Goal: Task Accomplishment & Management: Complete application form

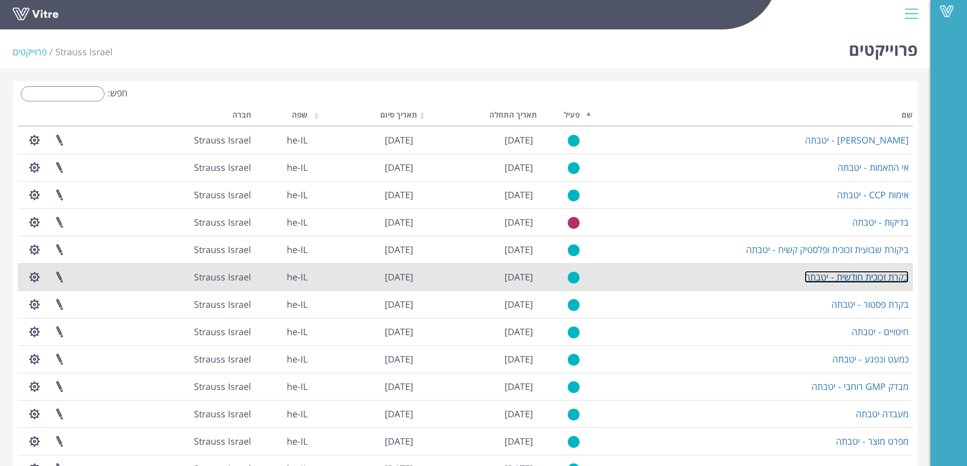
click at [897, 278] on link "בקרת זכוכית חודשית - יטבתה" at bounding box center [857, 277] width 104 height 12
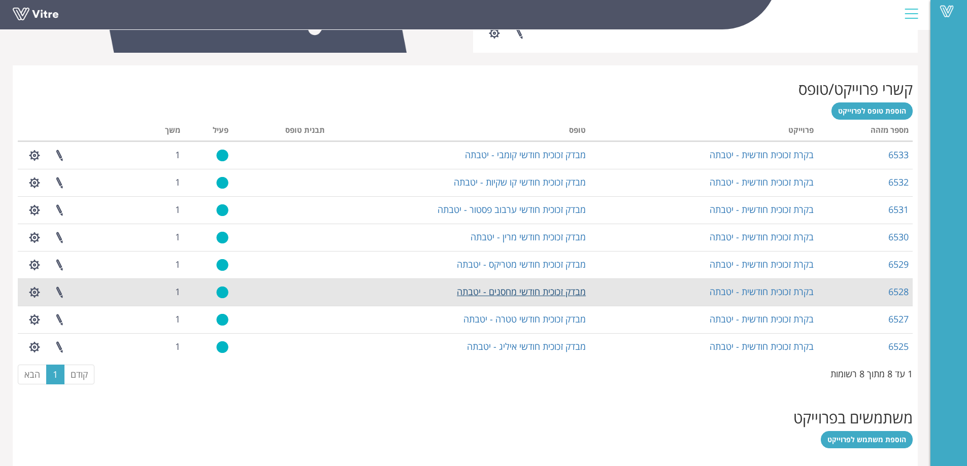
scroll to position [355, 0]
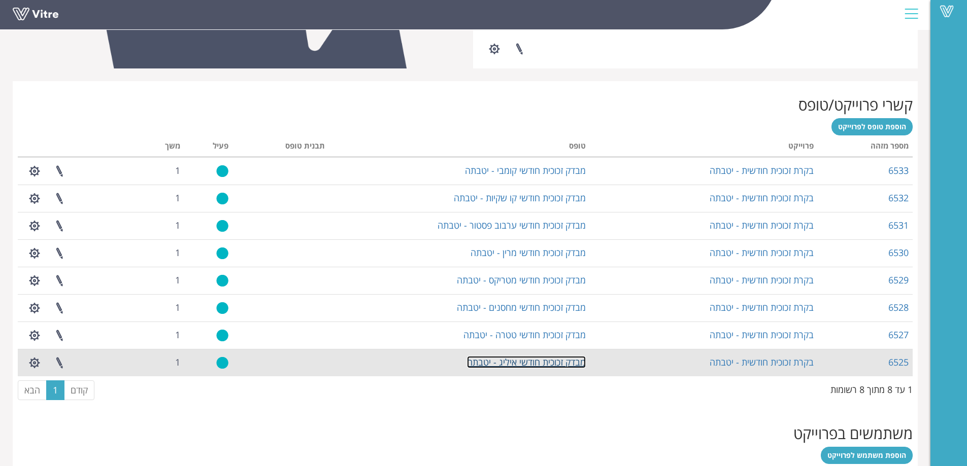
click at [537, 361] on link "מבדק זכוכית חודשי איליג - יטבתה" at bounding box center [526, 362] width 119 height 12
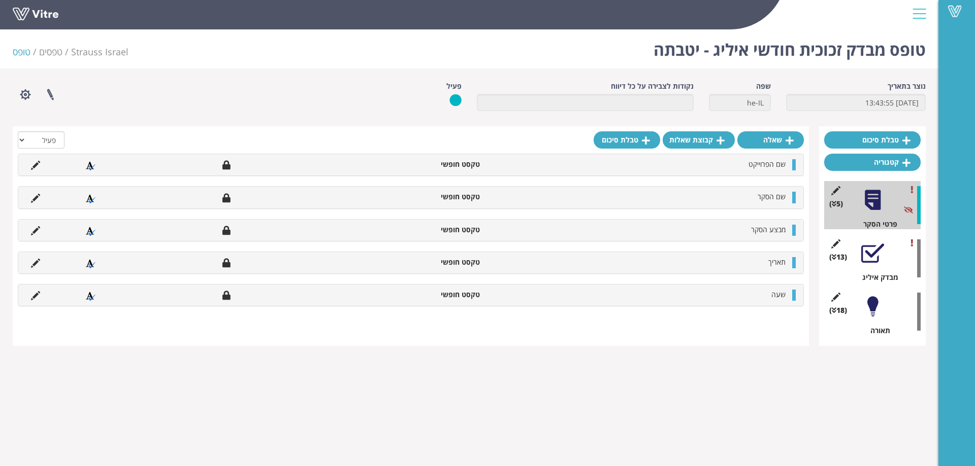
click at [860, 268] on div "(13 ) מבדק איליג" at bounding box center [872, 259] width 96 height 48
click at [877, 259] on div at bounding box center [872, 253] width 23 height 23
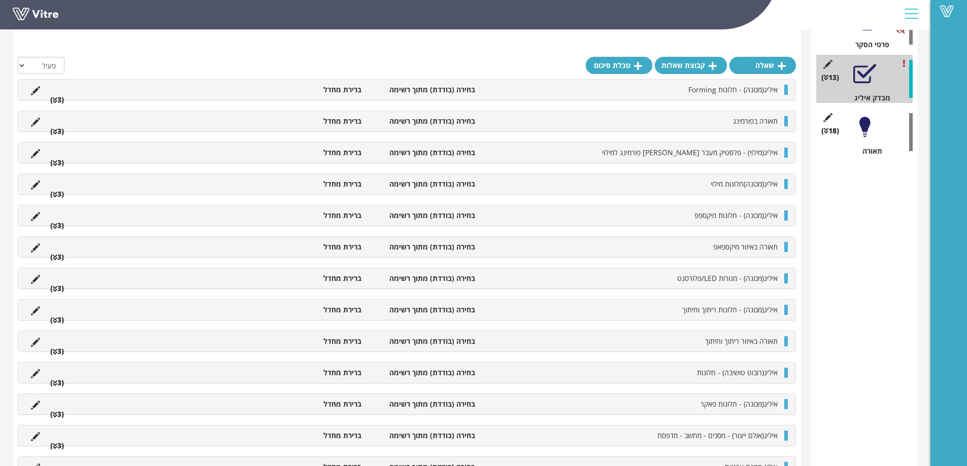
scroll to position [194, 0]
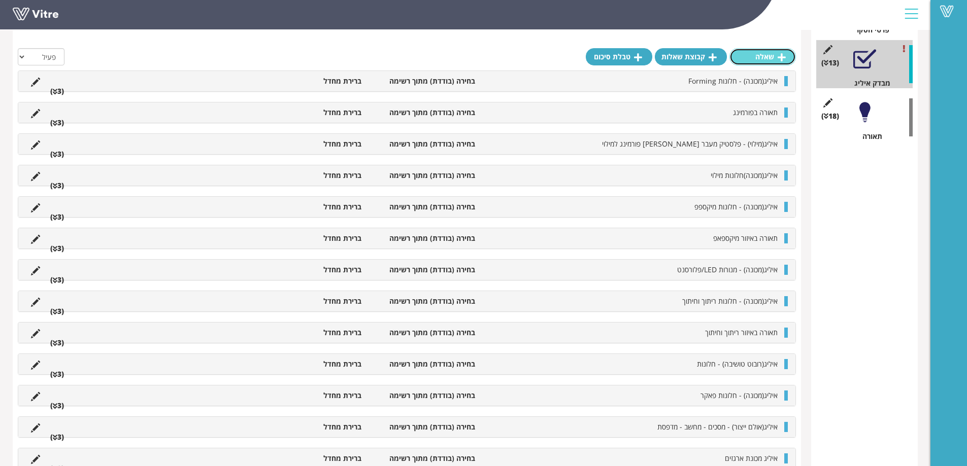
click at [778, 58] on icon at bounding box center [782, 57] width 8 height 9
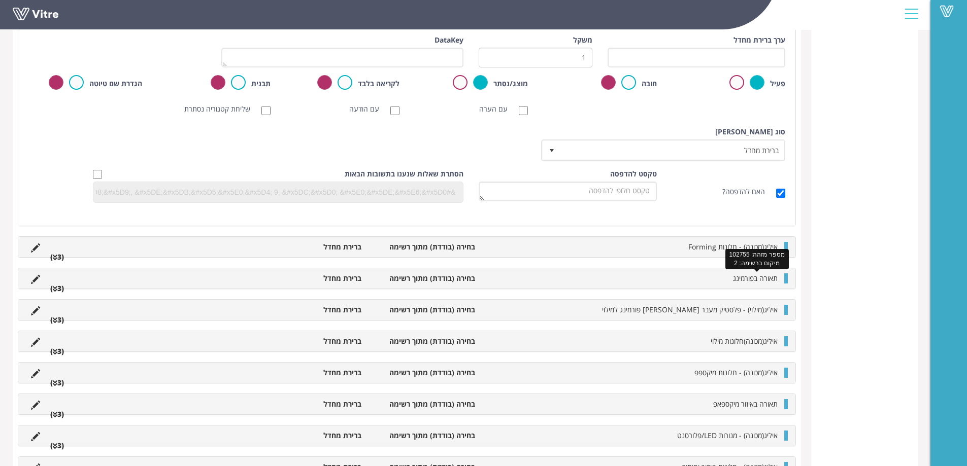
scroll to position [347, 0]
drag, startPoint x: 782, startPoint y: 242, endPoint x: 777, endPoint y: 274, distance: 31.8
click at [776, 275] on div "סוג שאלה בחירה (בודדת) מתוך רשימה 3 טקסט ערך ברירת מחדל משקל 1 DataKey פעיל חוב…" at bounding box center [407, 303] width 778 height 663
click at [825, 233] on div "טבלת סיכום קטגוריה (5 ) פרטי הסקר (13 ) מבדק איליג (18 ) תאורה" at bounding box center [864, 215] width 107 height 871
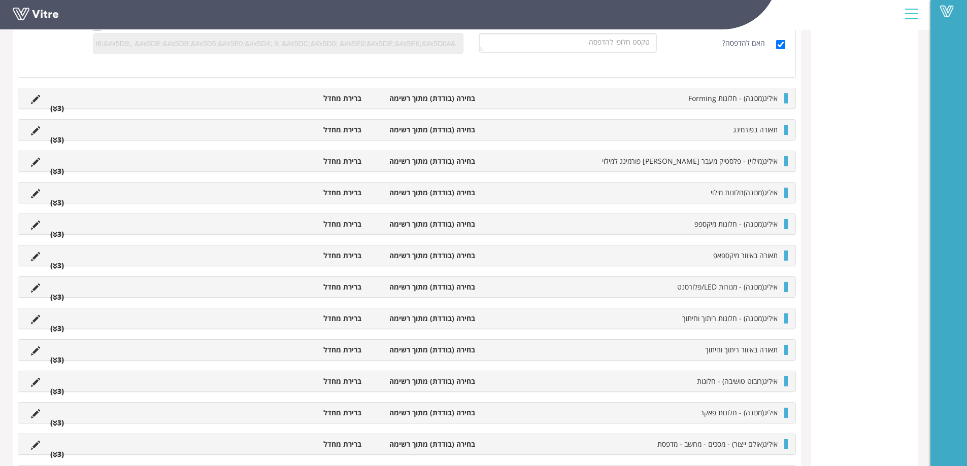
scroll to position [529, 0]
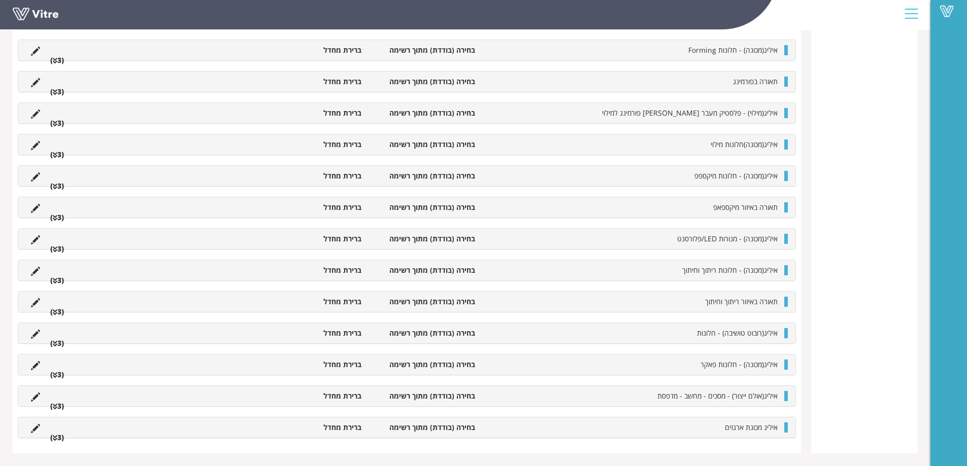
click at [789, 306] on div "תאורה באיזור ריתוך וחיתוך בחירה (בודדת) מתוך רשימה ברירת מחדל (3 )" at bounding box center [406, 302] width 777 height 20
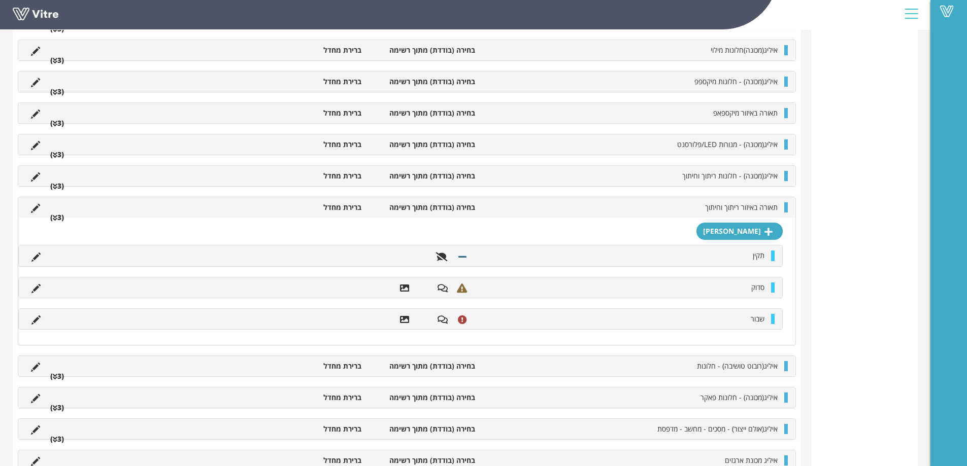
scroll to position [606, 0]
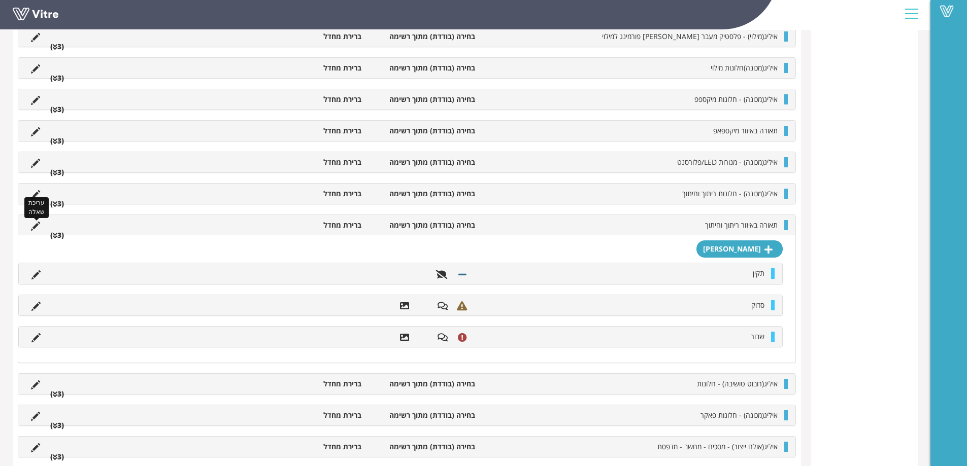
click at [36, 225] on icon at bounding box center [35, 226] width 9 height 9
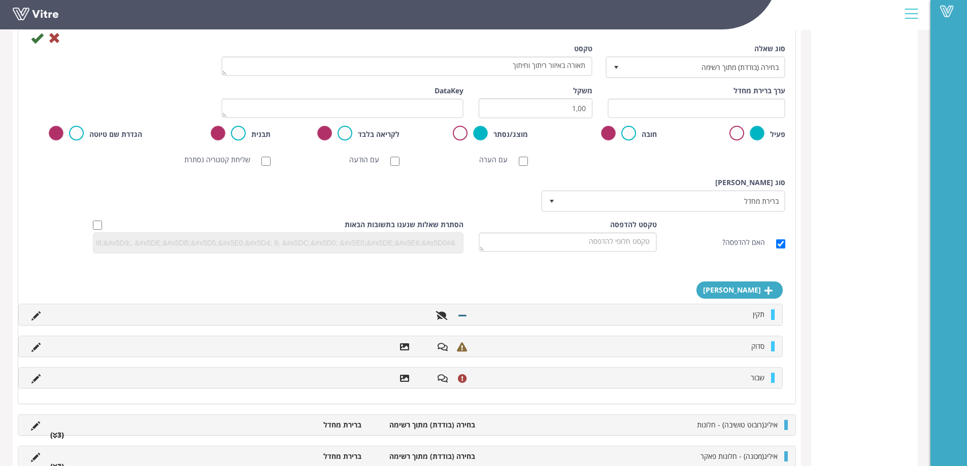
scroll to position [637, 0]
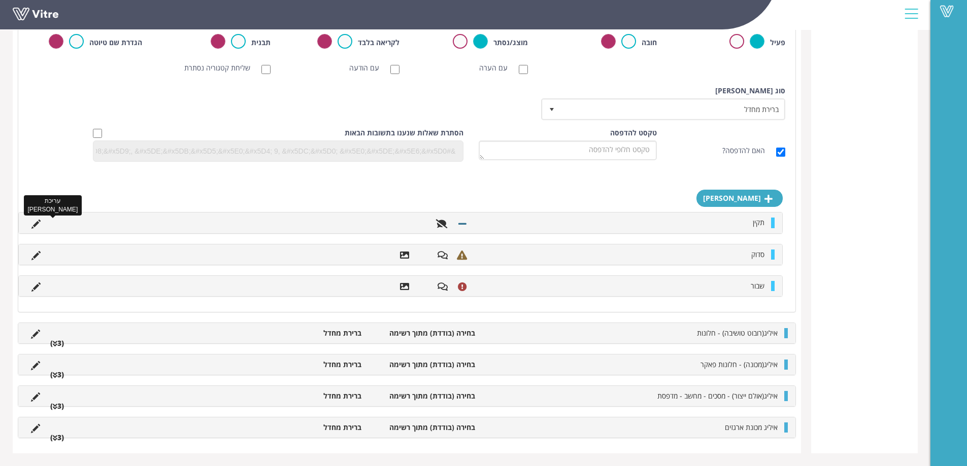
click at [35, 227] on icon at bounding box center [35, 224] width 9 height 9
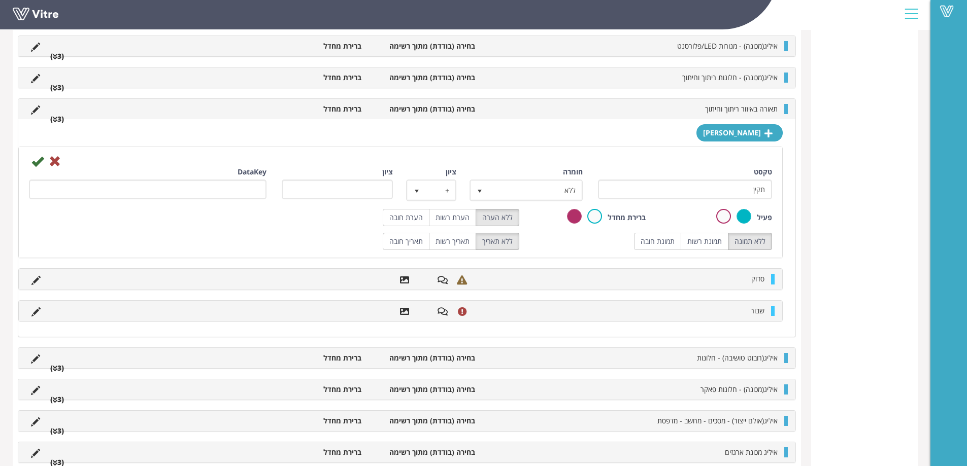
scroll to position [494, 0]
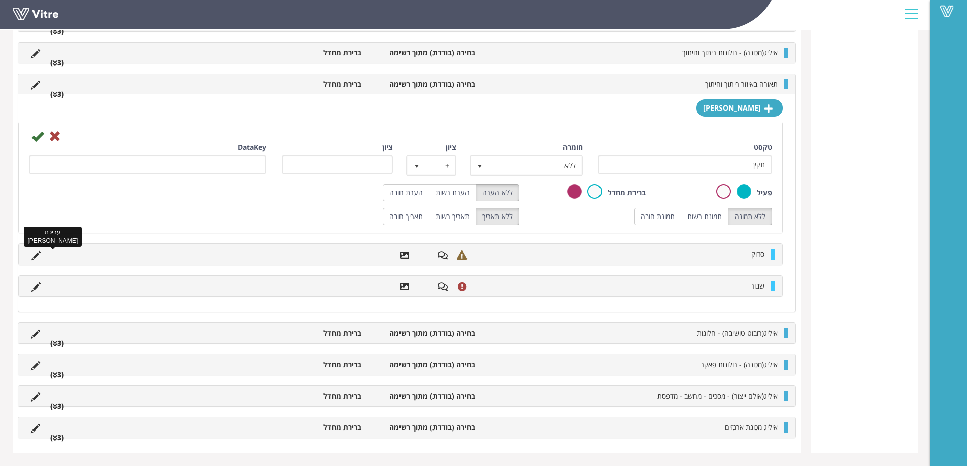
click at [34, 252] on icon at bounding box center [35, 255] width 9 height 9
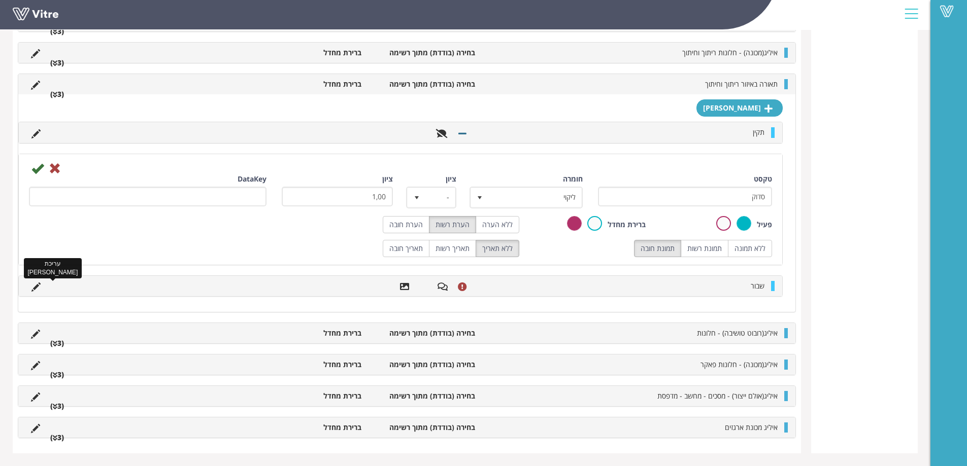
click at [35, 284] on icon at bounding box center [35, 287] width 9 height 9
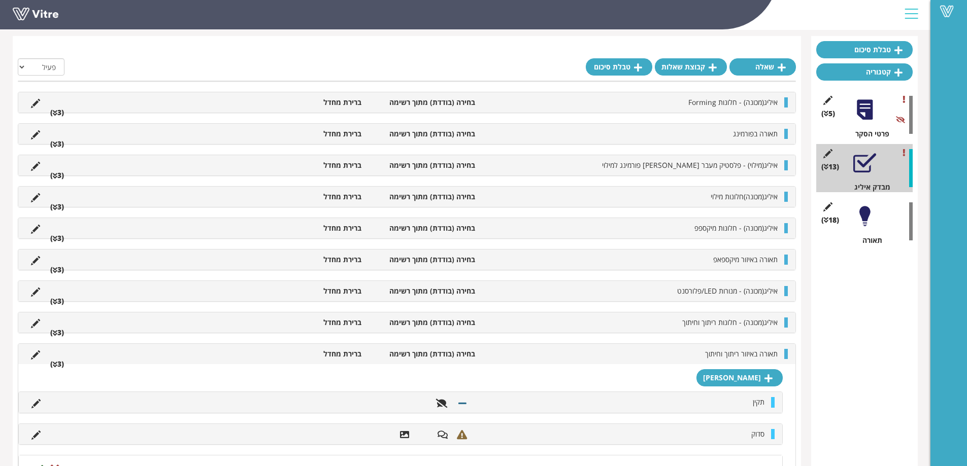
scroll to position [0, 0]
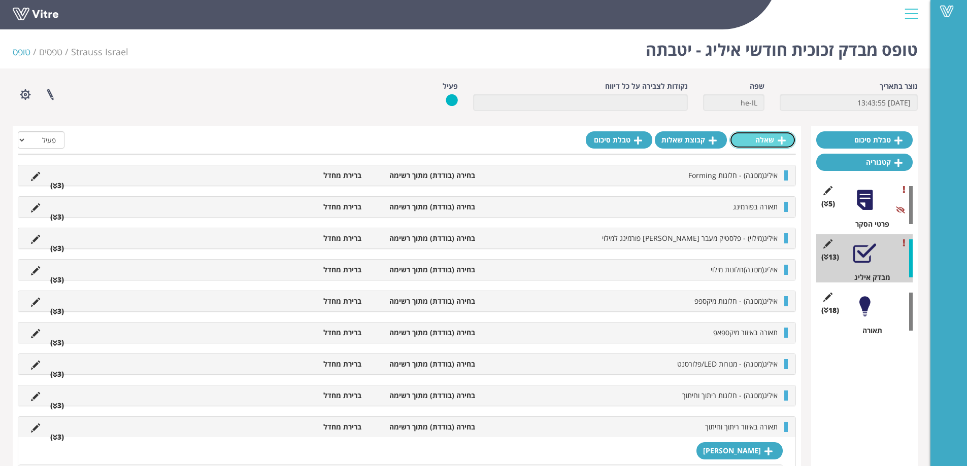
click at [779, 139] on icon at bounding box center [782, 140] width 8 height 9
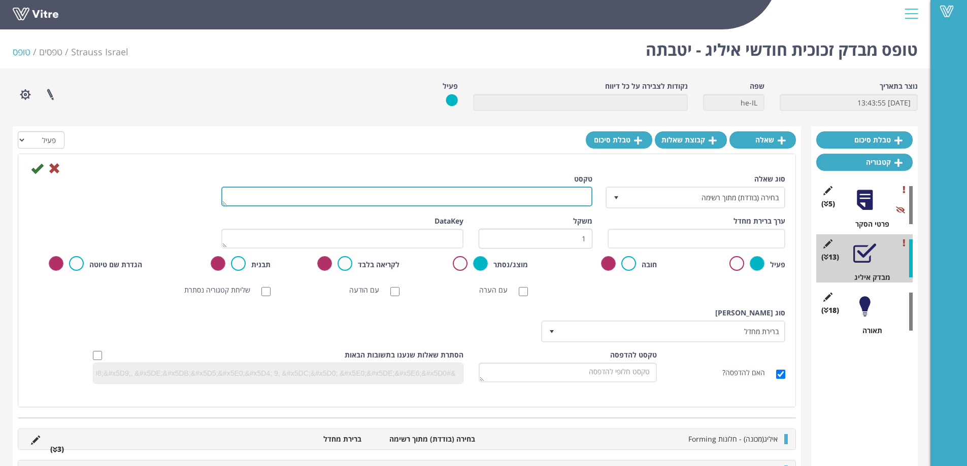
click at [561, 188] on textarea "טקסט" at bounding box center [406, 197] width 371 height 20
paste textarea "1. מחזיר [PERSON_NAME] ביציאה מריתוך/היתוך"
click at [570, 195] on textarea "1. מחזיר [PERSON_NAME] ביציאה מריתוך/היתוך" at bounding box center [406, 197] width 371 height 20
type textarea "מחזיר [PERSON_NAME] ביציאה מריתוך/היתוך"
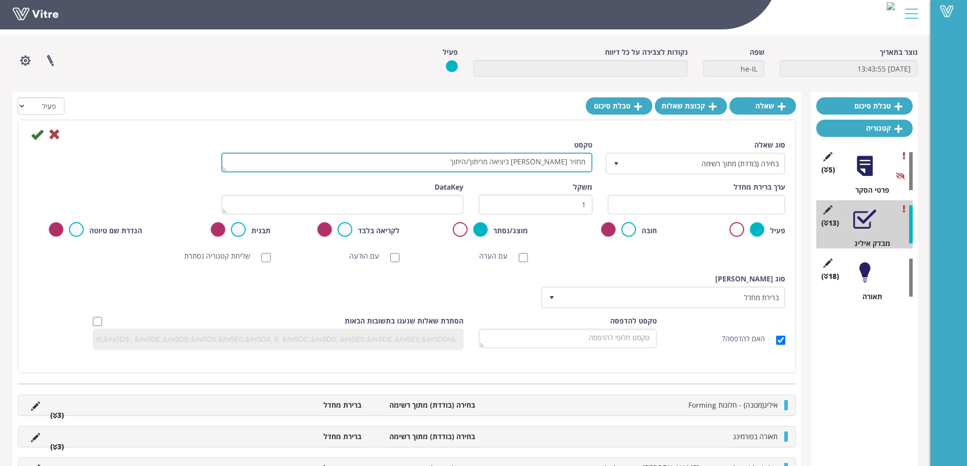
scroll to position [51, 0]
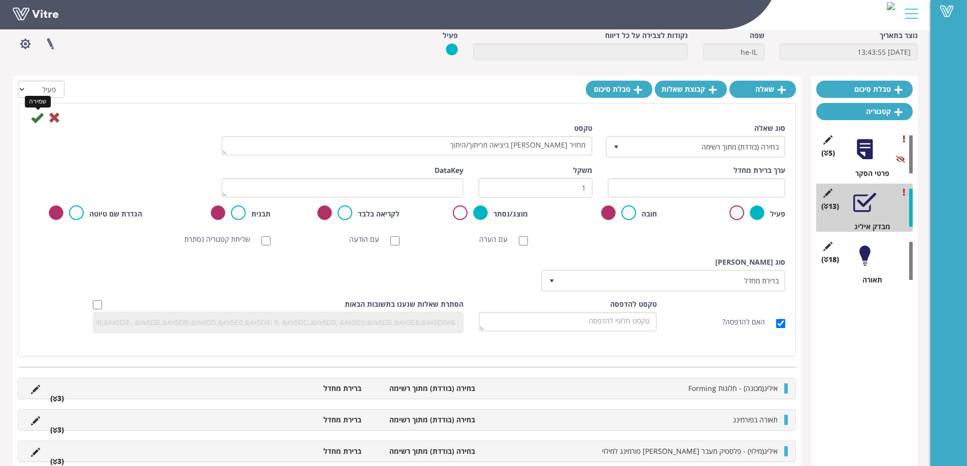
click at [35, 120] on icon at bounding box center [37, 118] width 12 height 12
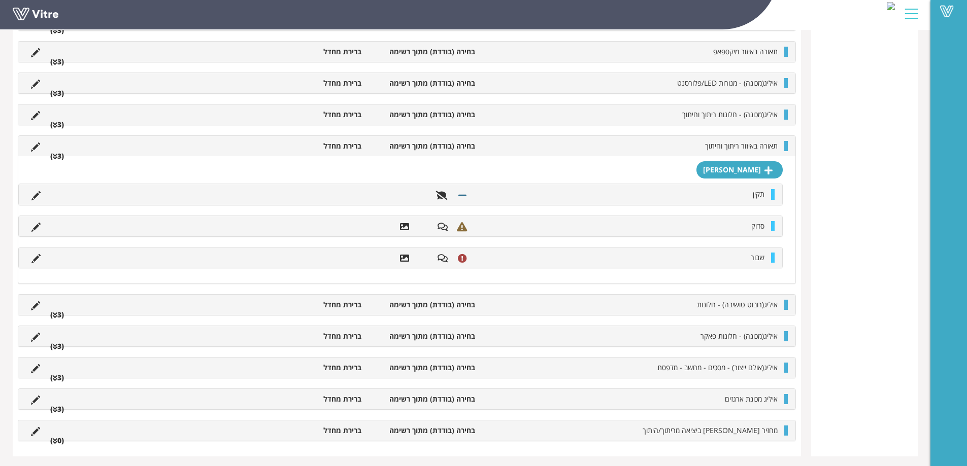
scroll to position [425, 0]
click at [55, 154] on icon at bounding box center [55, 155] width 5 height 7
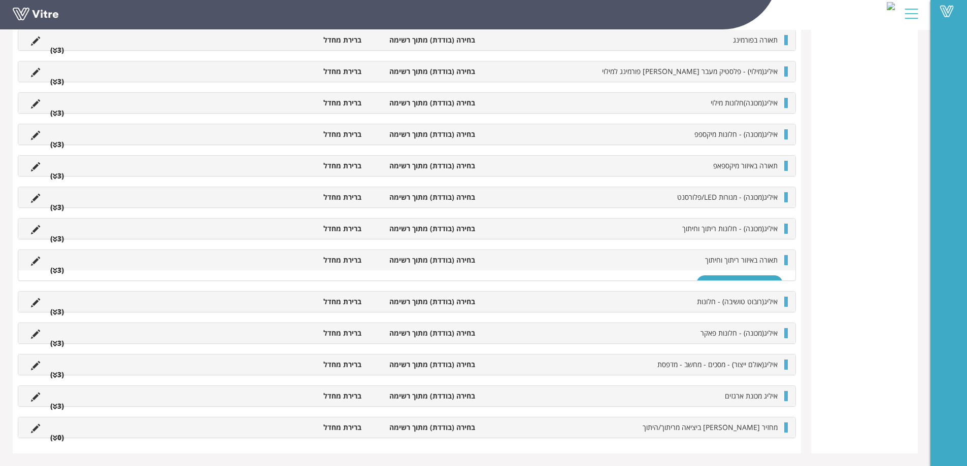
scroll to position [299, 0]
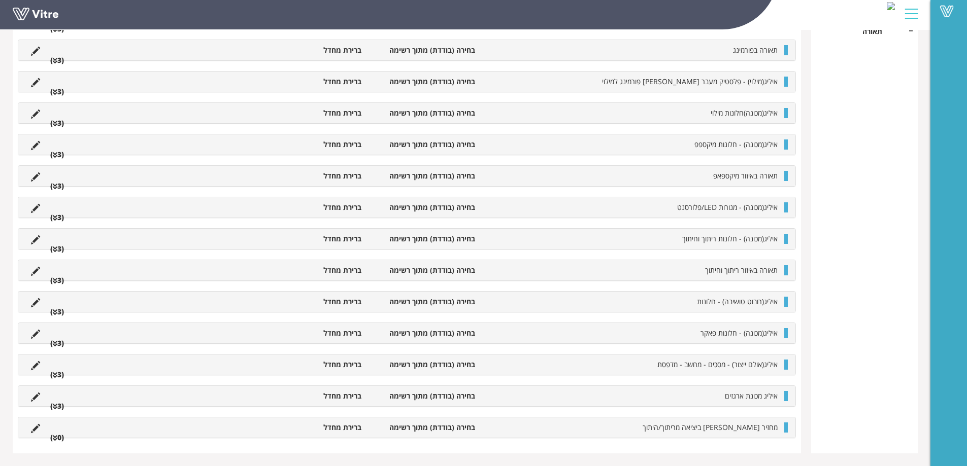
click at [59, 437] on li "(0 )" at bounding box center [57, 438] width 24 height 10
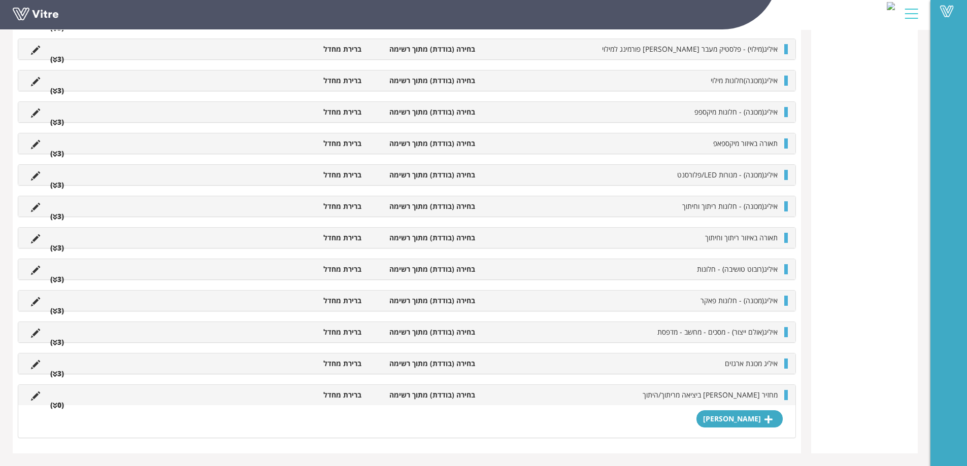
scroll to position [332, 0]
click at [766, 415] on link "[PERSON_NAME]" at bounding box center [739, 419] width 86 height 17
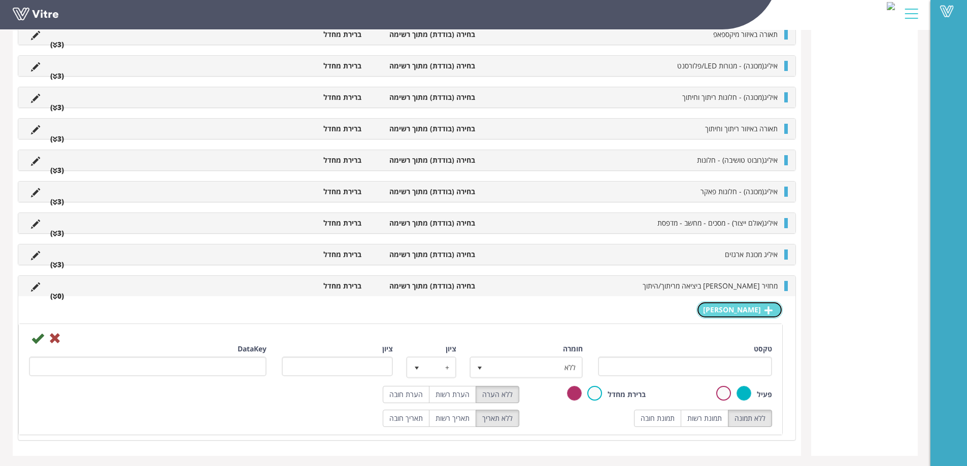
scroll to position [444, 0]
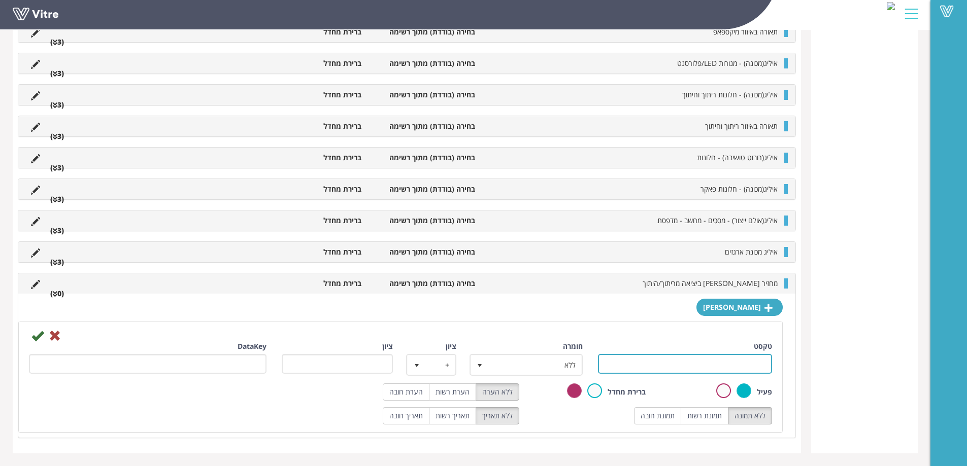
click at [760, 366] on input "טקסט" at bounding box center [685, 364] width 175 height 20
type input "תקין"
click at [752, 307] on link "[PERSON_NAME]" at bounding box center [739, 307] width 86 height 17
click at [767, 362] on input "טקסט" at bounding box center [685, 364] width 175 height 20
type input "תקין"
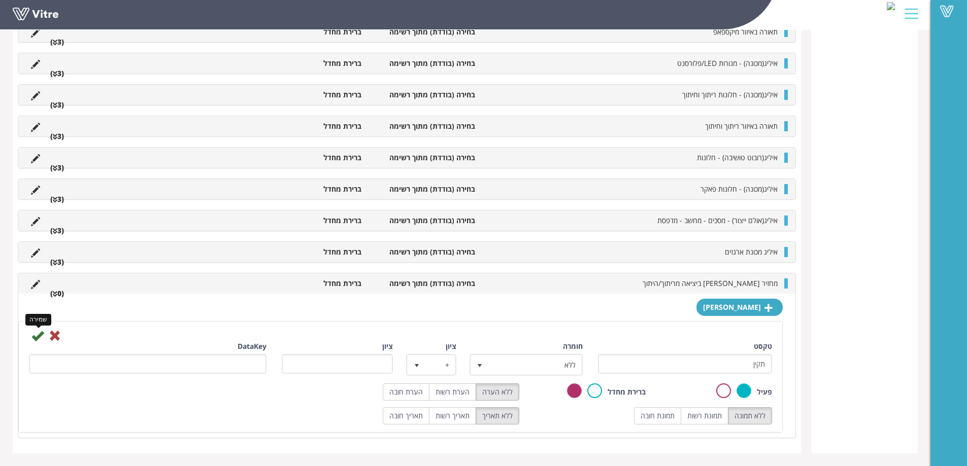
click at [32, 336] on icon at bounding box center [37, 336] width 12 height 12
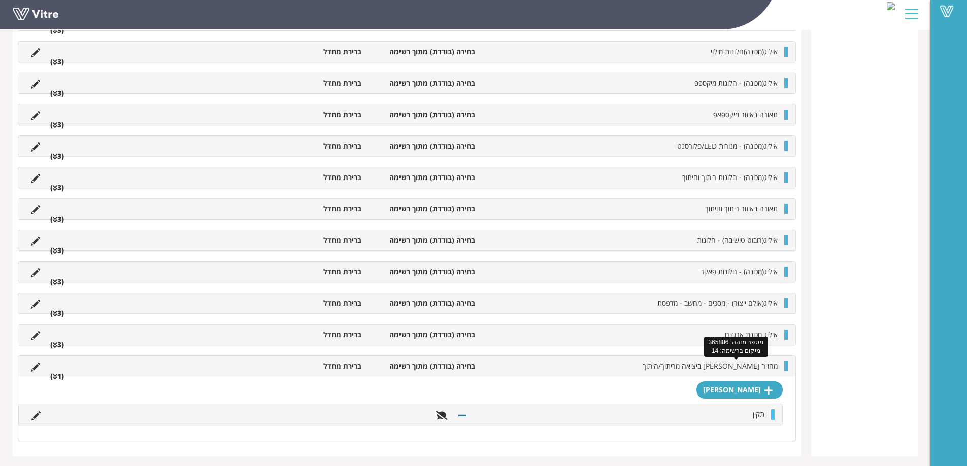
scroll to position [373, 0]
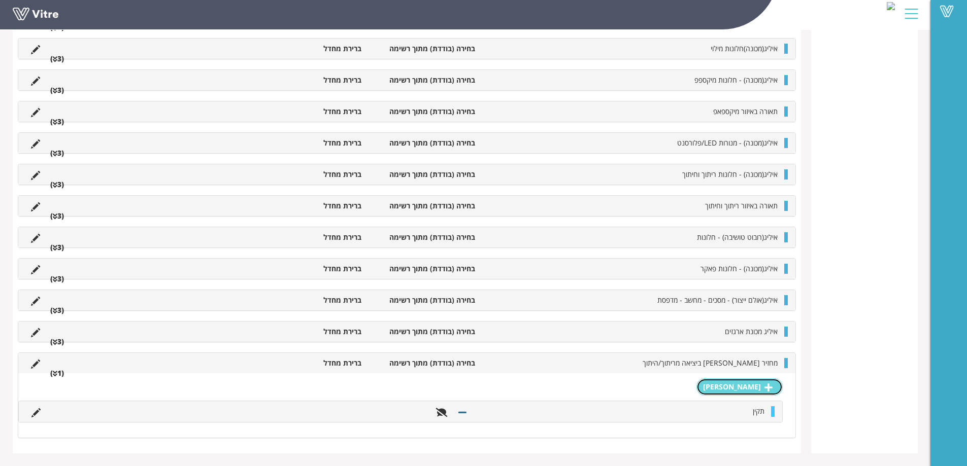
click at [752, 386] on link "[PERSON_NAME]" at bounding box center [739, 387] width 86 height 17
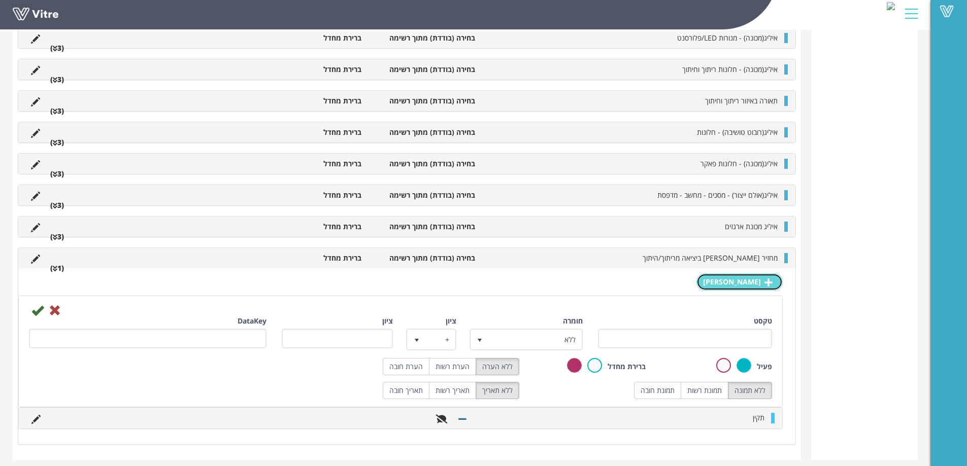
scroll to position [485, 0]
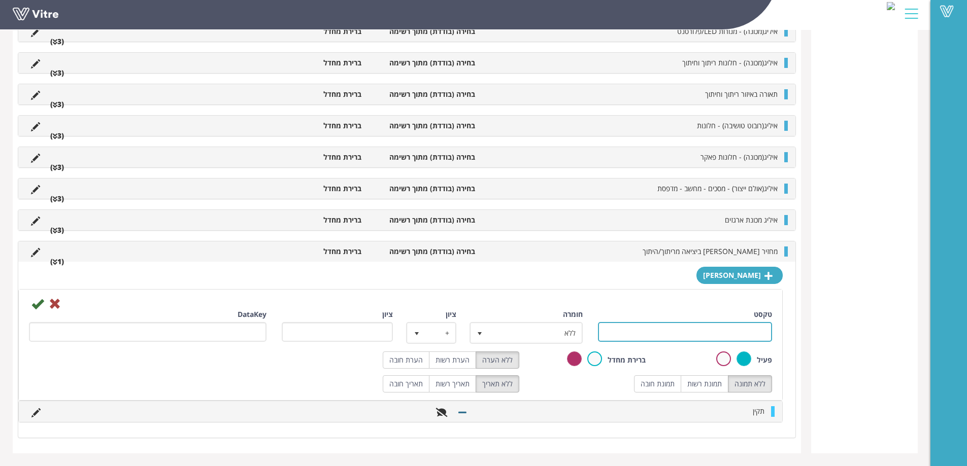
click at [747, 330] on input "טקסט" at bounding box center [685, 332] width 175 height 20
type input "סדוק"
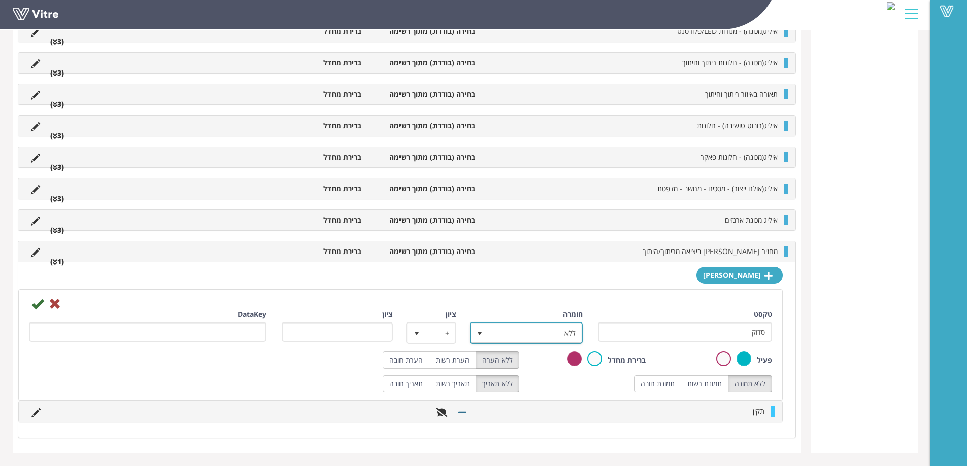
click at [548, 336] on span "ללא" at bounding box center [535, 333] width 93 height 18
click at [554, 392] on li "ליקוי" at bounding box center [517, 387] width 110 height 17
type input "1"
radio input "true"
click at [672, 384] on label "תמונת חובה" at bounding box center [657, 384] width 47 height 17
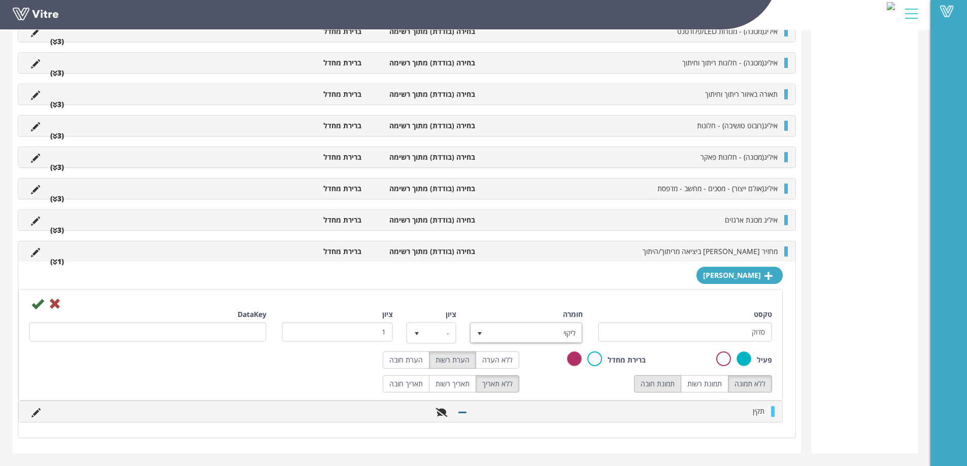
radio input "true"
click at [41, 304] on icon at bounding box center [37, 304] width 12 height 12
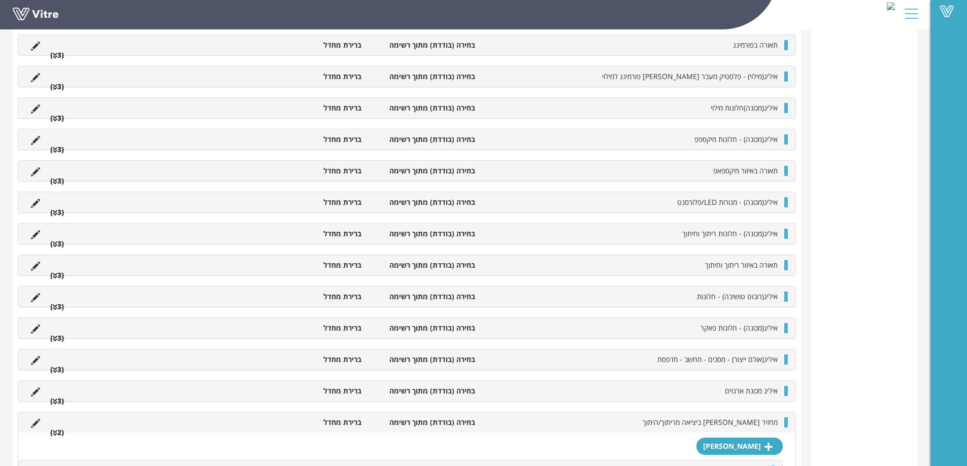
scroll to position [403, 0]
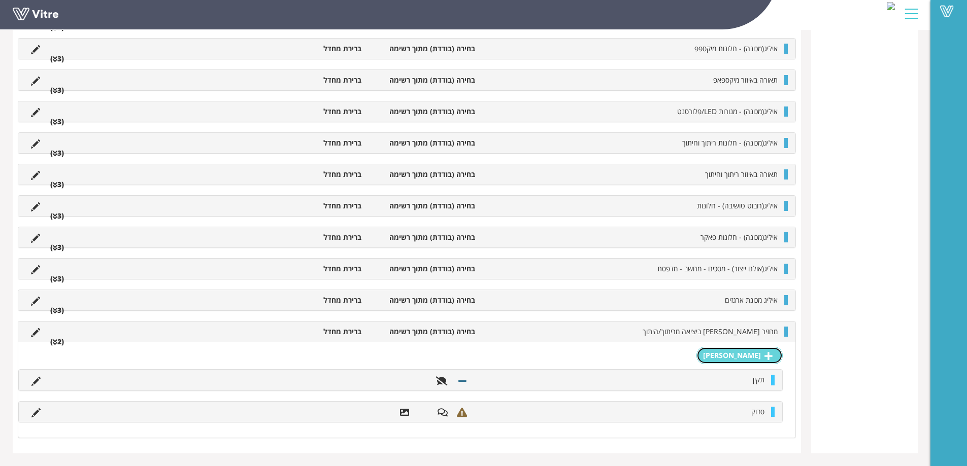
click at [761, 357] on link "[PERSON_NAME]" at bounding box center [739, 355] width 86 height 17
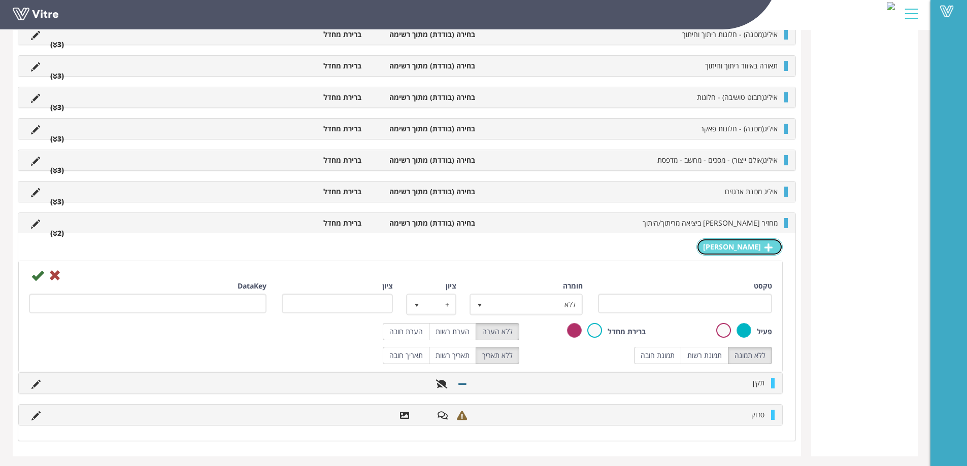
scroll to position [515, 0]
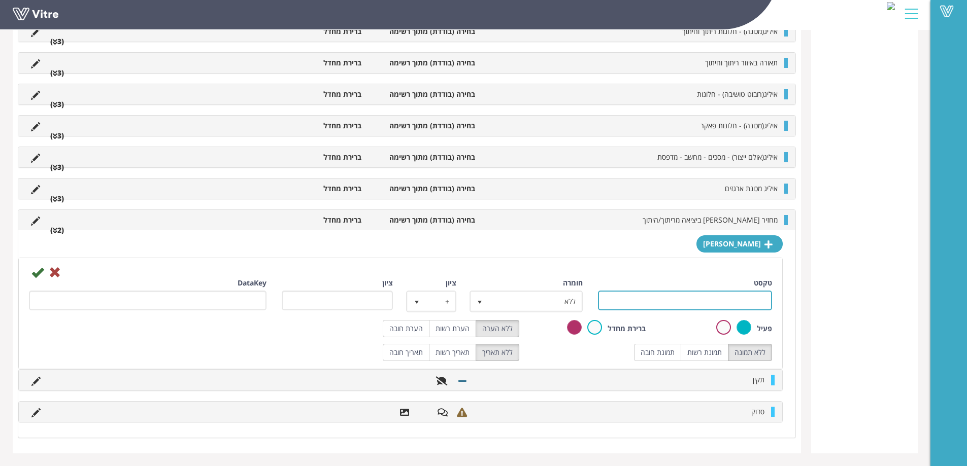
click at [749, 294] on input "טקסט" at bounding box center [685, 301] width 175 height 20
type input "שבור"
click at [556, 303] on span "ללא" at bounding box center [535, 301] width 93 height 18
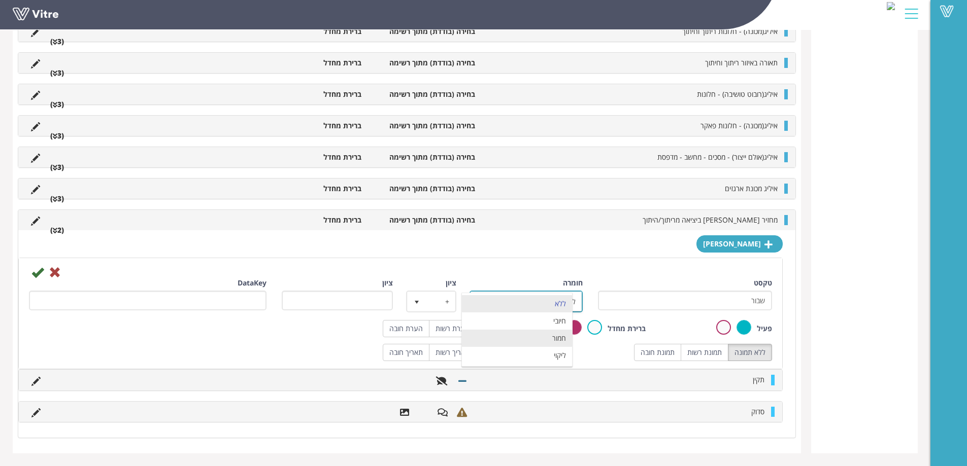
click at [550, 341] on li "חמור" at bounding box center [517, 338] width 110 height 17
type input "3"
radio input "true"
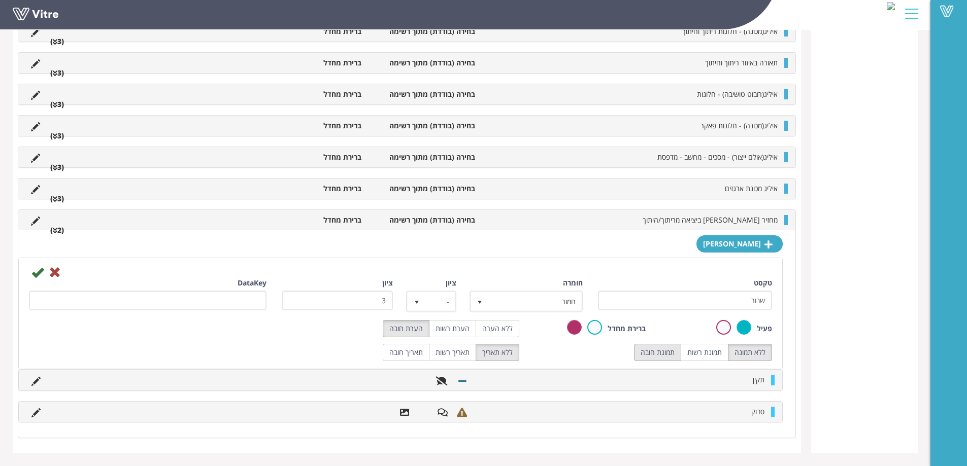
click at [677, 357] on label "תמונת חובה" at bounding box center [657, 352] width 47 height 17
radio input "true"
click at [461, 333] on label "הערת רשות" at bounding box center [452, 328] width 47 height 17
radio input "true"
click at [32, 273] on icon at bounding box center [37, 272] width 12 height 12
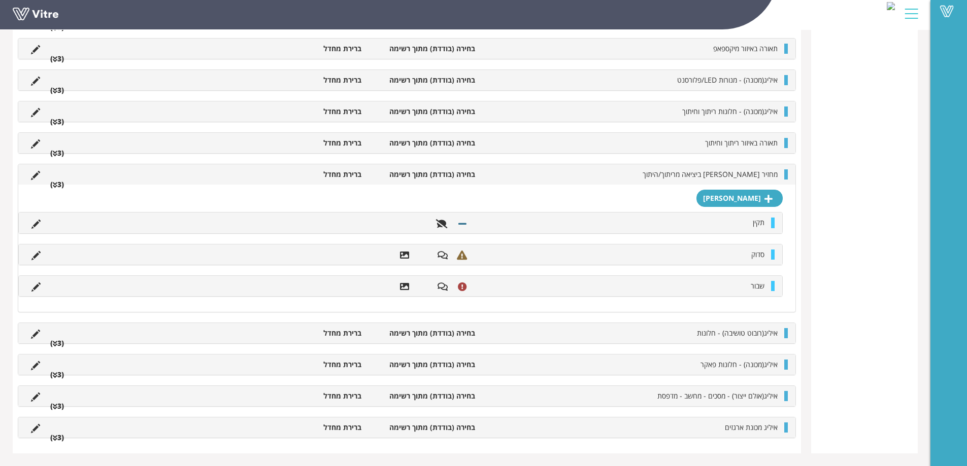
scroll to position [369, 0]
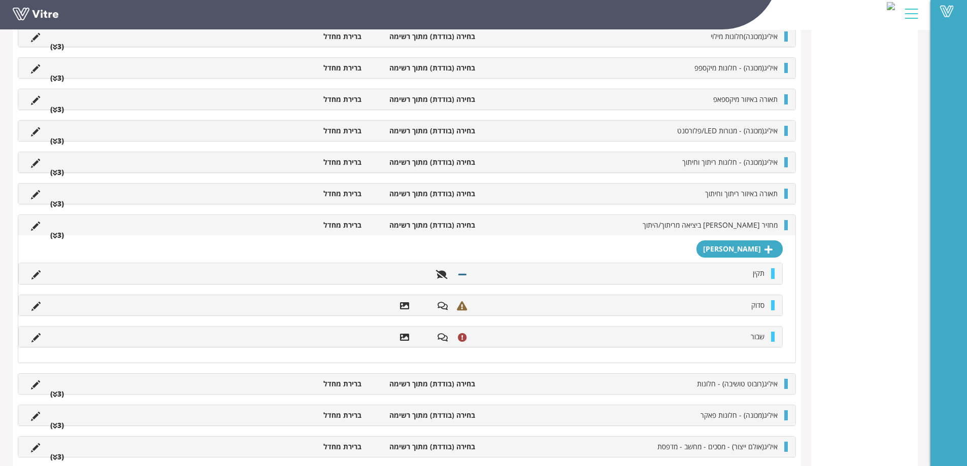
click at [54, 233] on icon at bounding box center [55, 235] width 5 height 7
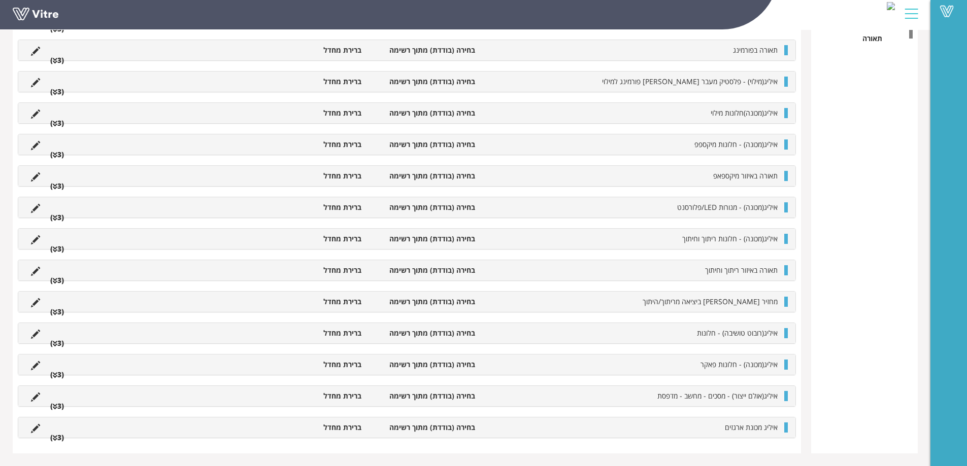
scroll to position [292, 0]
click at [791, 302] on div "מחזיר [PERSON_NAME] ביציאה מריתוך/היתוך בחירה (בודדת) מתוך רשימה ברירת מחדל (3 )" at bounding box center [406, 302] width 777 height 20
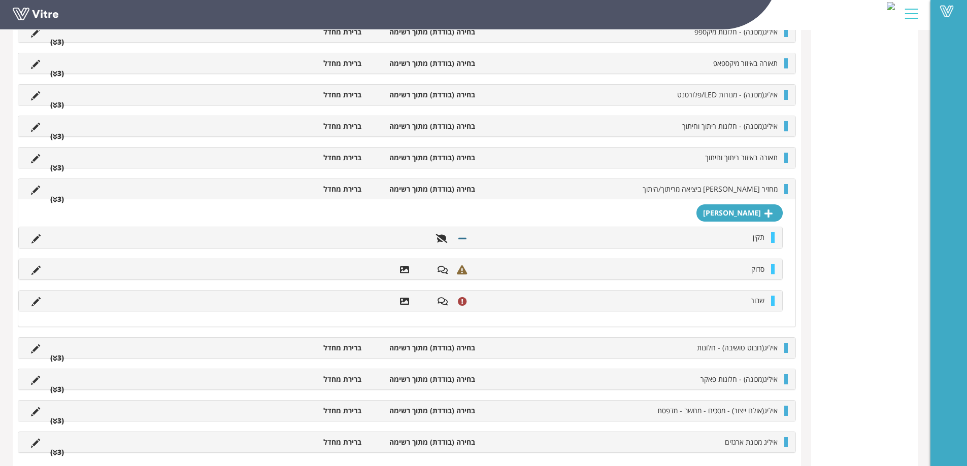
scroll to position [420, 0]
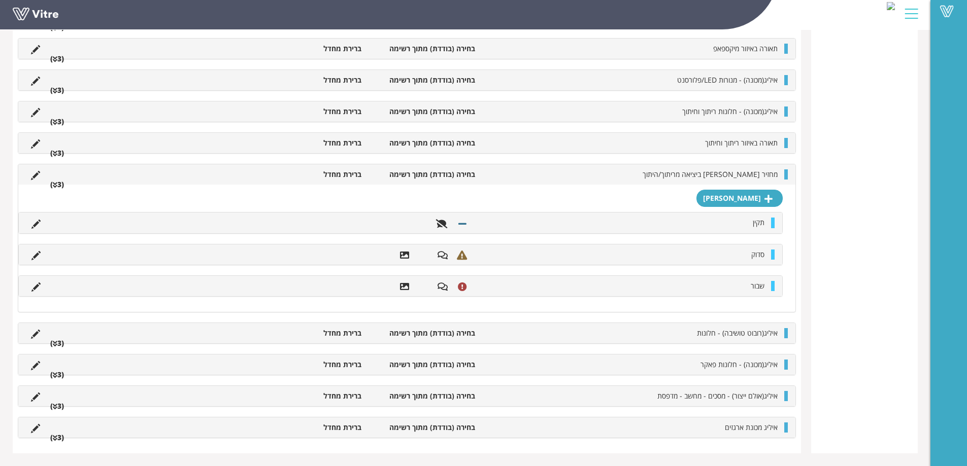
click at [58, 344] on li "(3 )" at bounding box center [57, 344] width 24 height 10
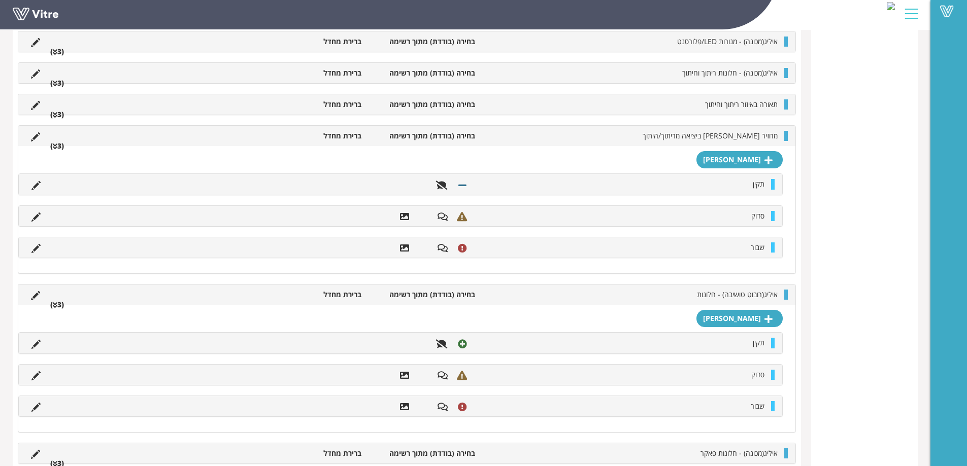
scroll to position [521, 0]
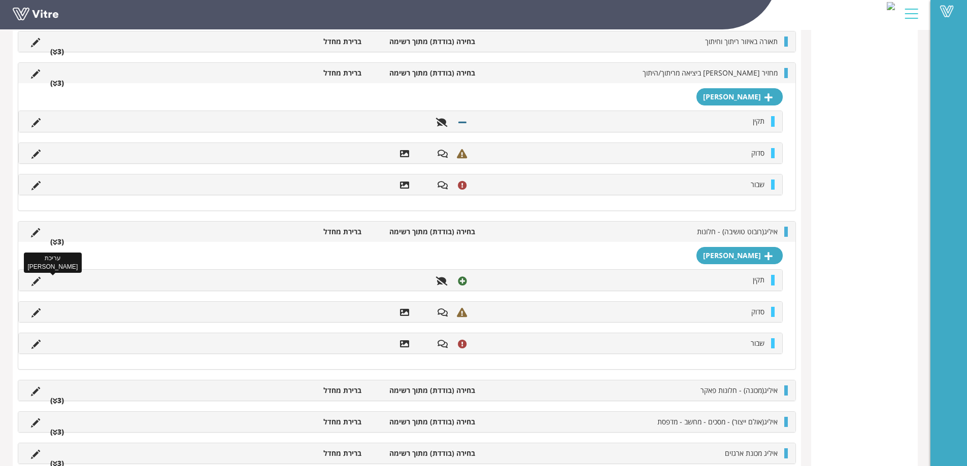
click at [32, 283] on icon at bounding box center [35, 281] width 9 height 9
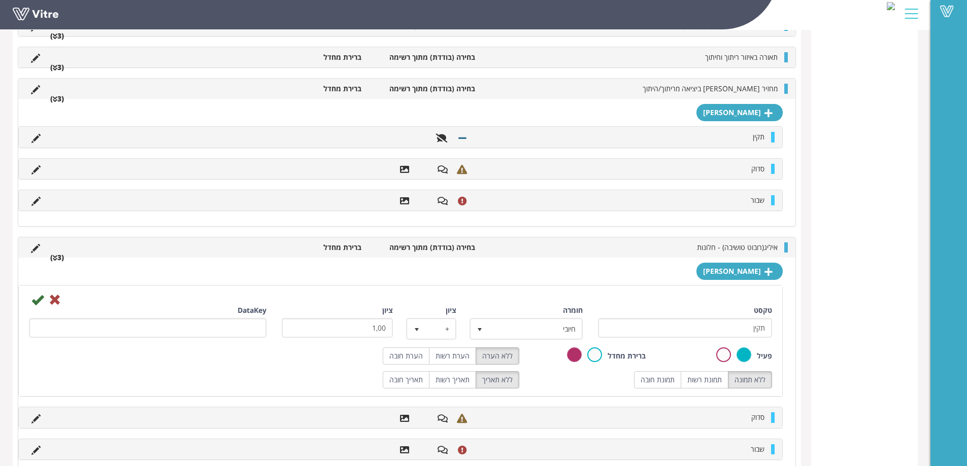
scroll to position [485, 0]
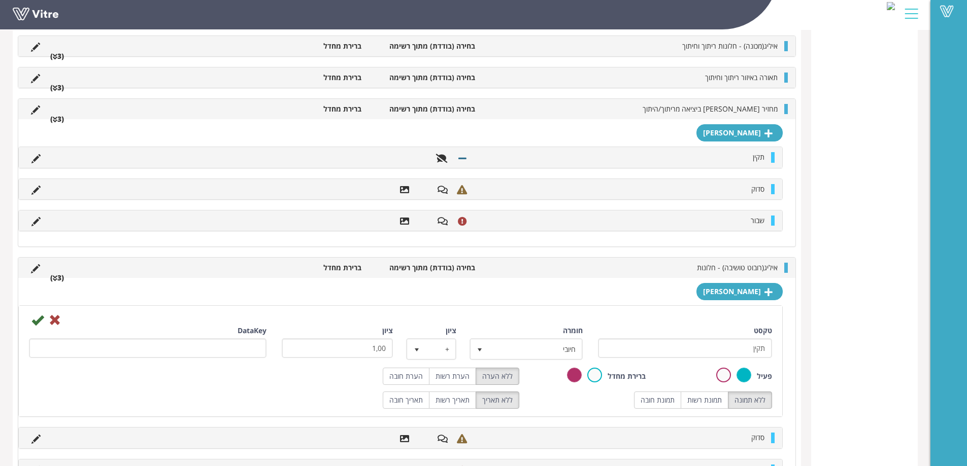
click at [62, 119] on li "(3 )" at bounding box center [57, 119] width 24 height 10
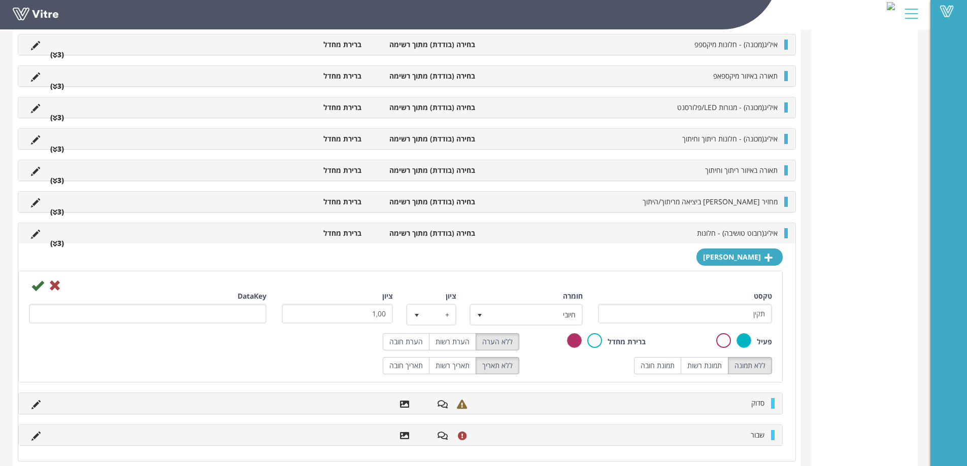
scroll to position [384, 0]
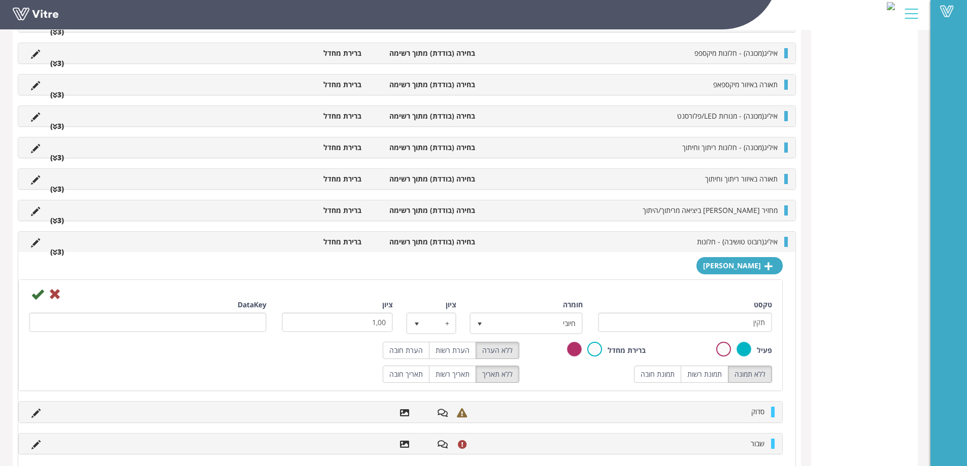
click at [58, 252] on li "(3 )" at bounding box center [57, 252] width 24 height 10
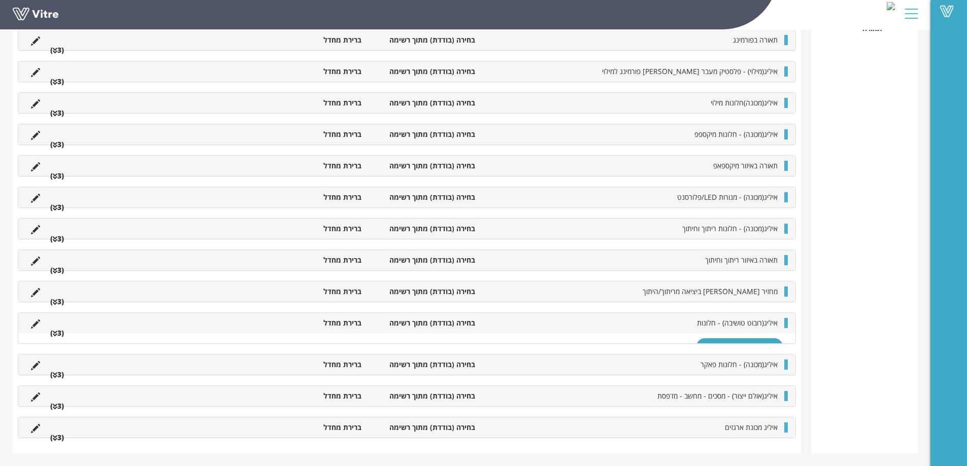
scroll to position [292, 0]
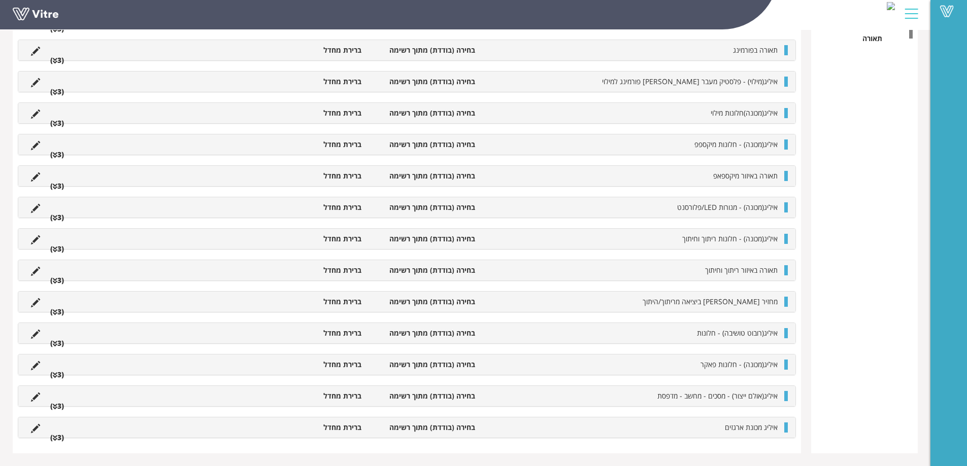
click at [56, 279] on icon at bounding box center [55, 281] width 5 height 7
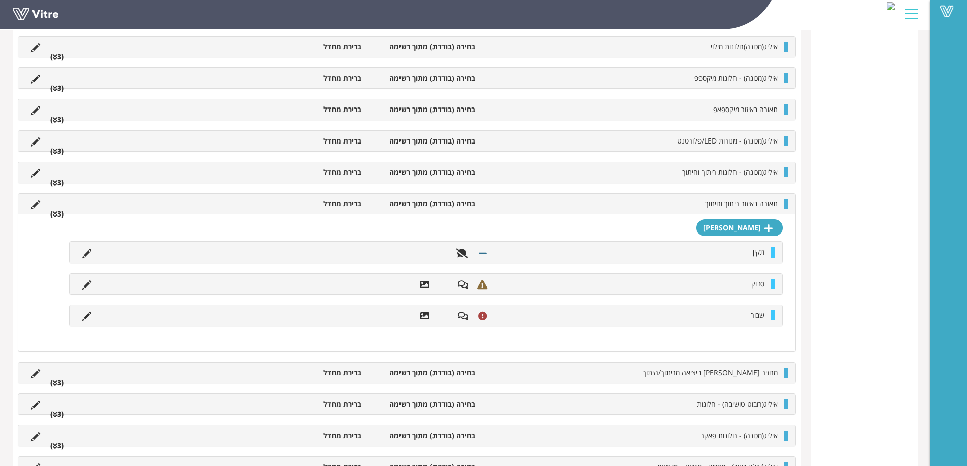
scroll to position [384, 0]
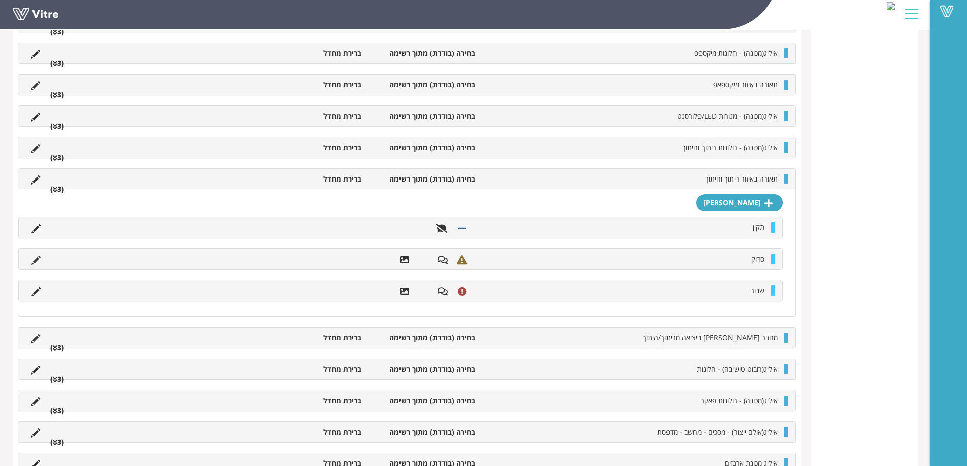
click at [55, 349] on icon at bounding box center [55, 348] width 5 height 7
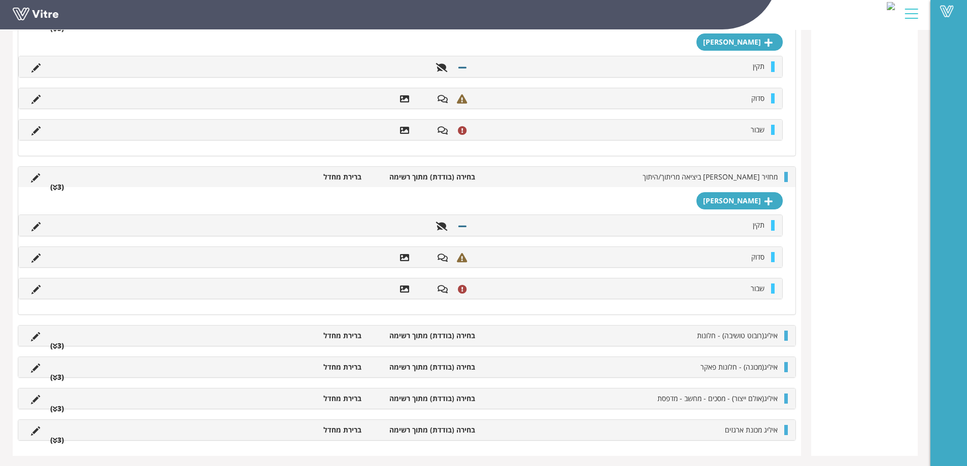
scroll to position [547, 0]
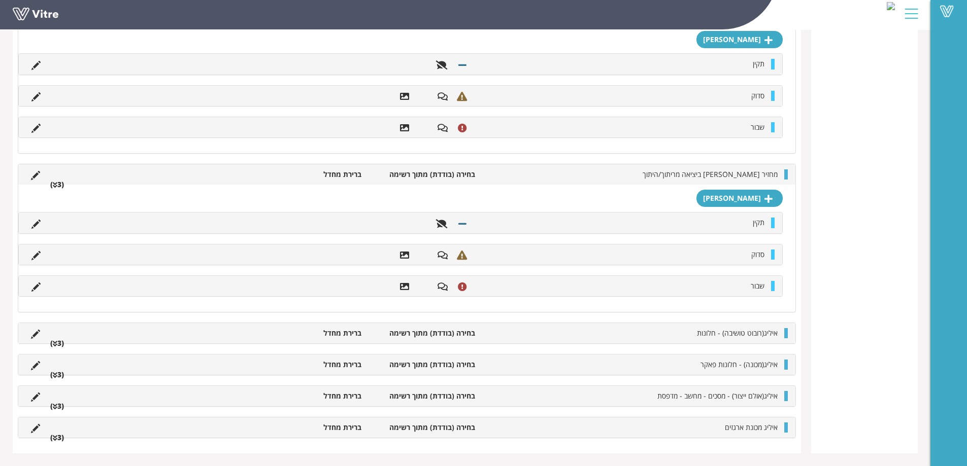
click at [57, 343] on li "(3 )" at bounding box center [57, 344] width 24 height 10
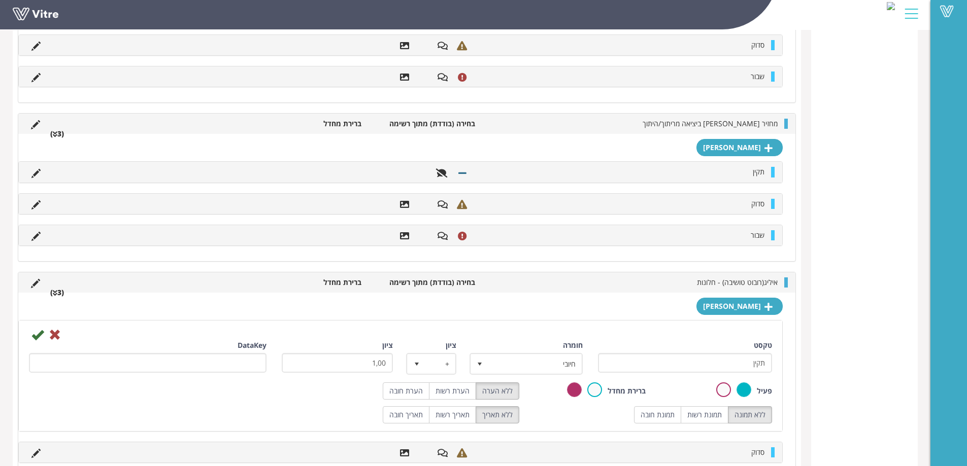
scroll to position [649, 0]
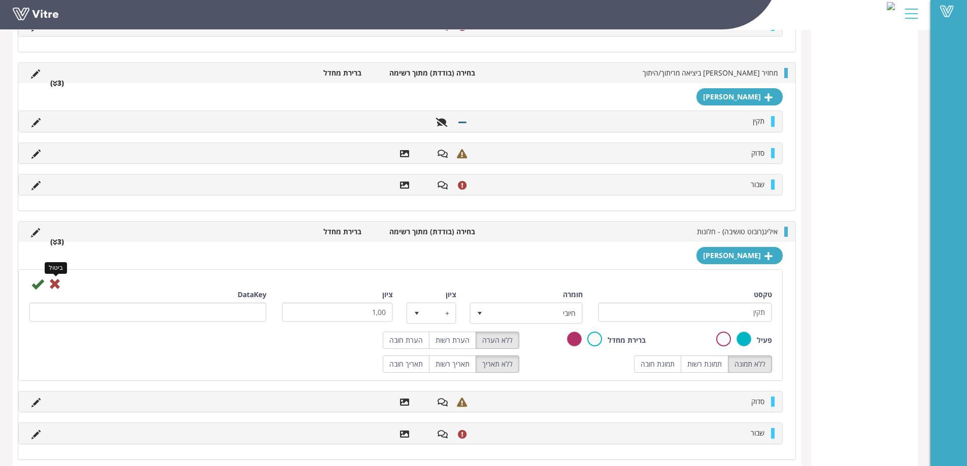
click at [57, 282] on icon at bounding box center [55, 284] width 12 height 12
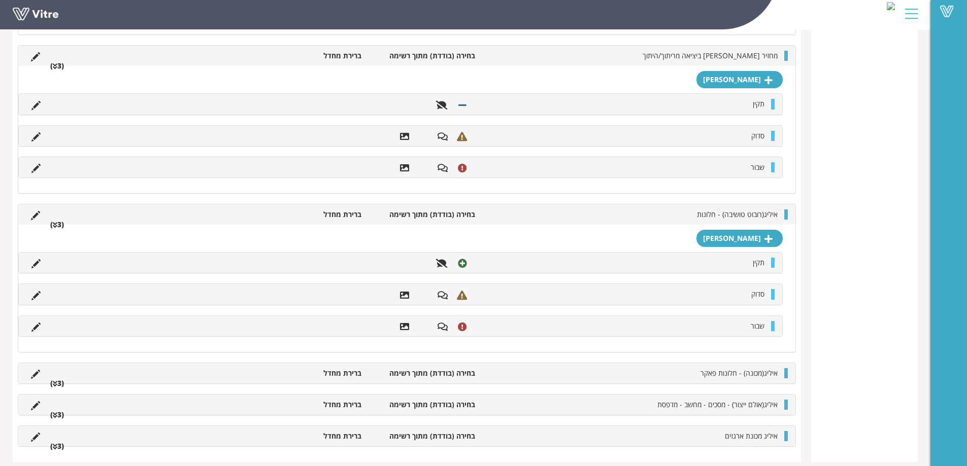
scroll to position [675, 0]
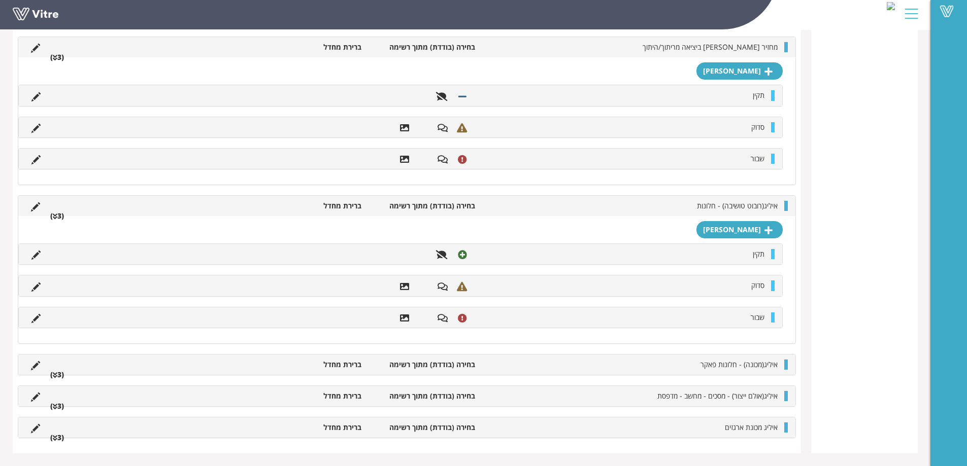
click at [58, 372] on li "(3 )" at bounding box center [57, 375] width 24 height 10
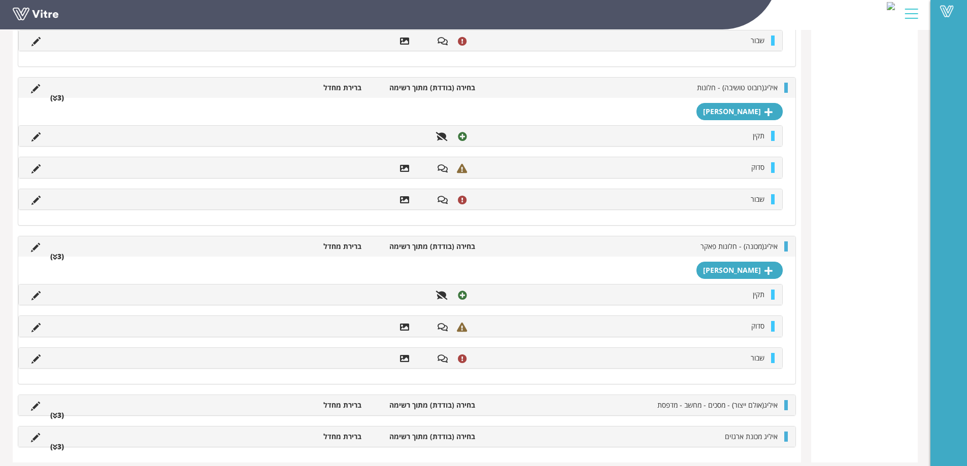
scroll to position [802, 0]
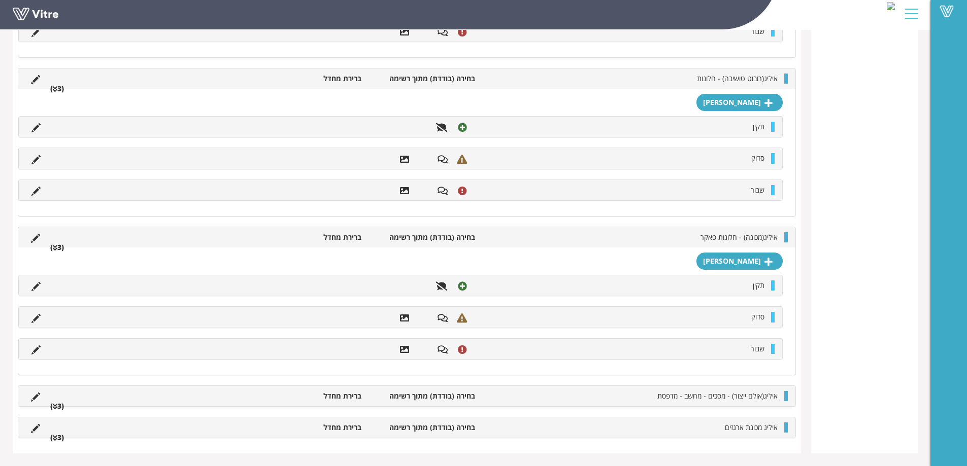
click at [57, 403] on li "(3 )" at bounding box center [57, 407] width 24 height 10
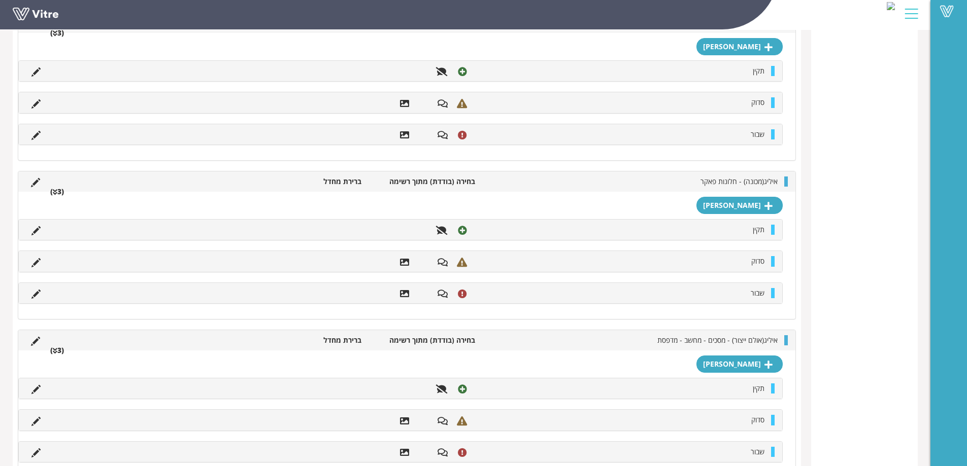
scroll to position [929, 0]
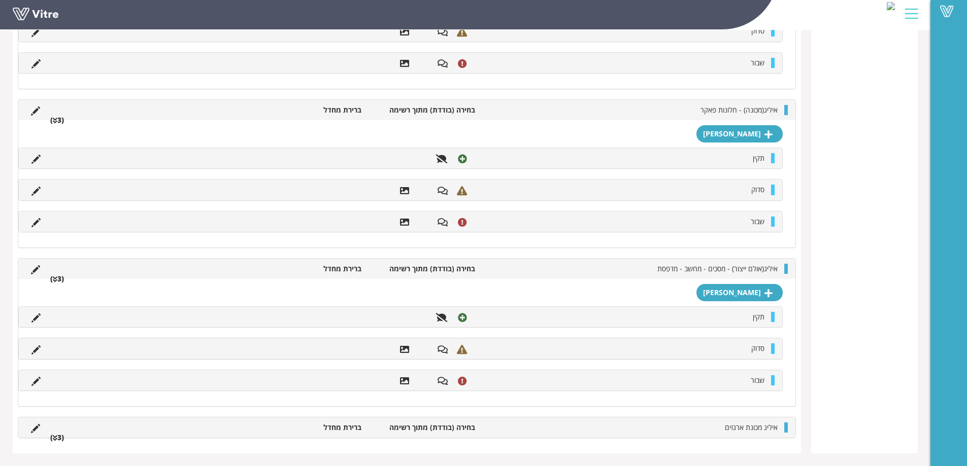
click at [60, 438] on li "(3 )" at bounding box center [57, 438] width 24 height 10
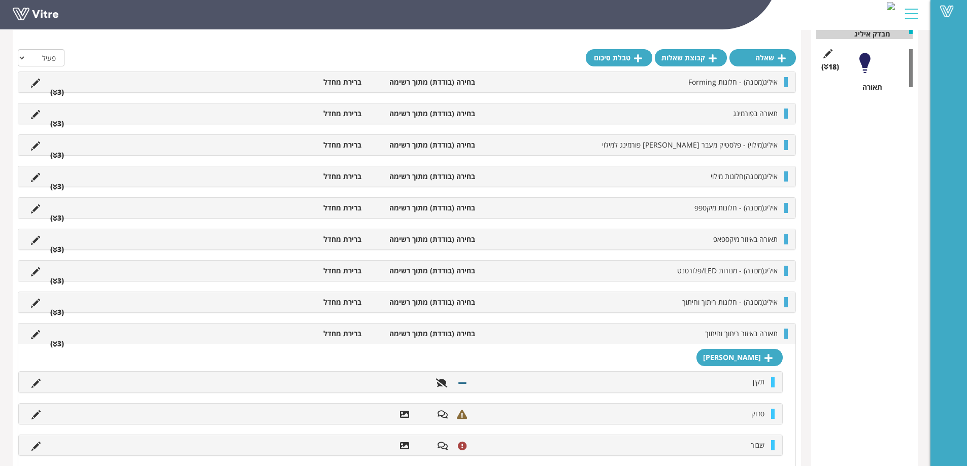
scroll to position [245, 0]
click at [62, 310] on li "(3 )" at bounding box center [57, 312] width 24 height 10
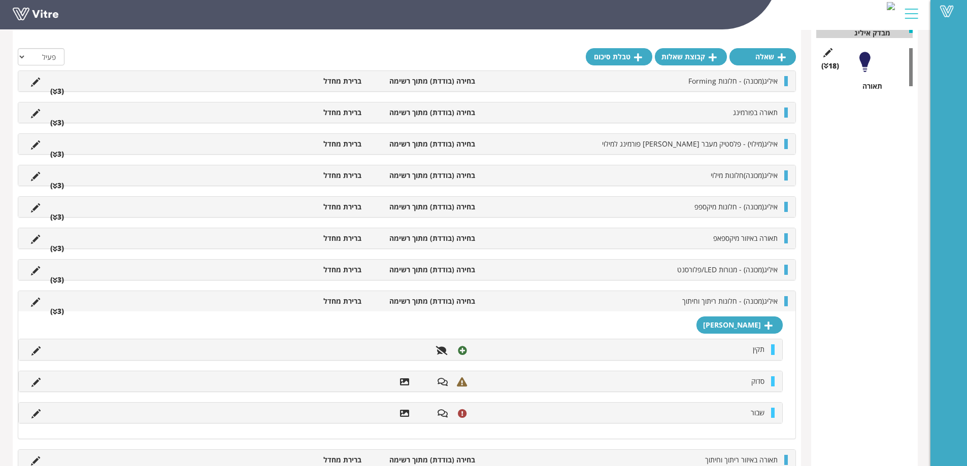
click at [57, 283] on icon at bounding box center [55, 280] width 5 height 7
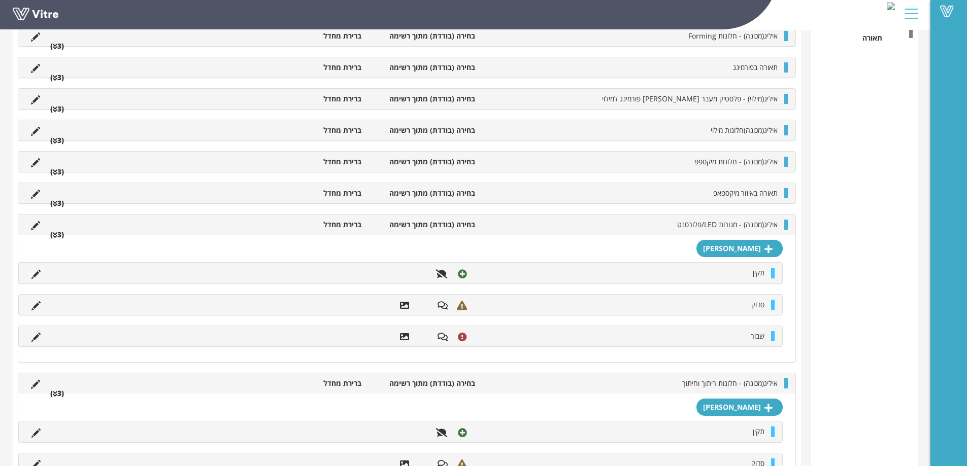
scroll to position [295, 0]
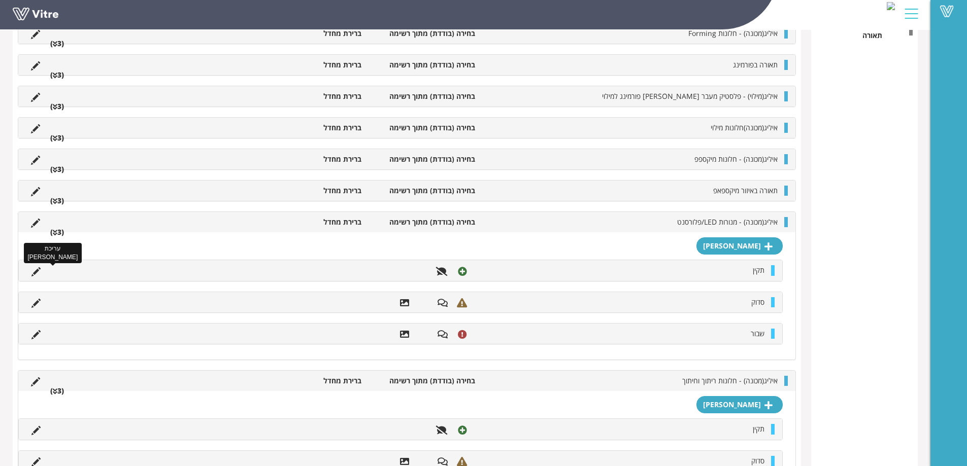
click at [37, 272] on icon at bounding box center [35, 272] width 9 height 9
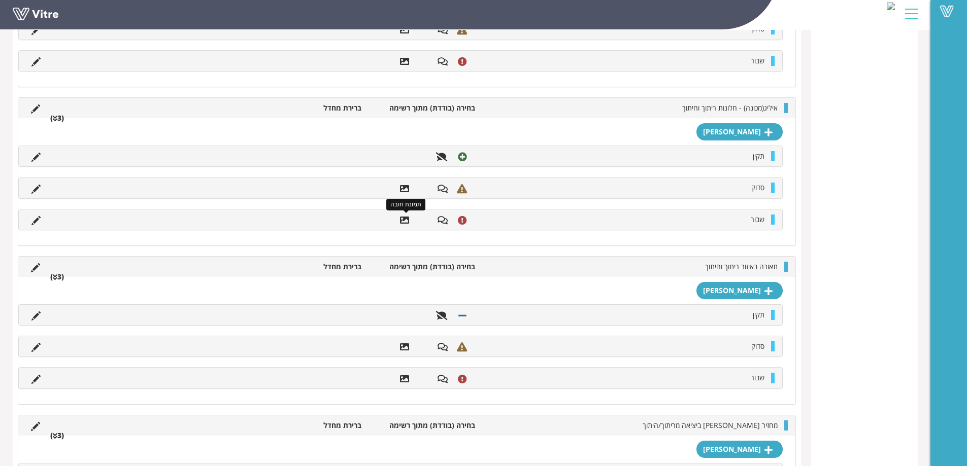
scroll to position [752, 0]
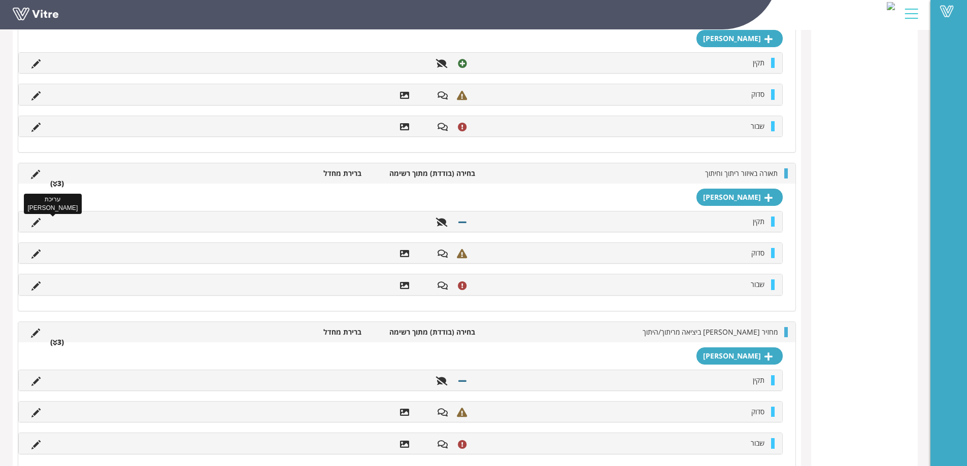
click at [38, 222] on icon at bounding box center [35, 222] width 9 height 9
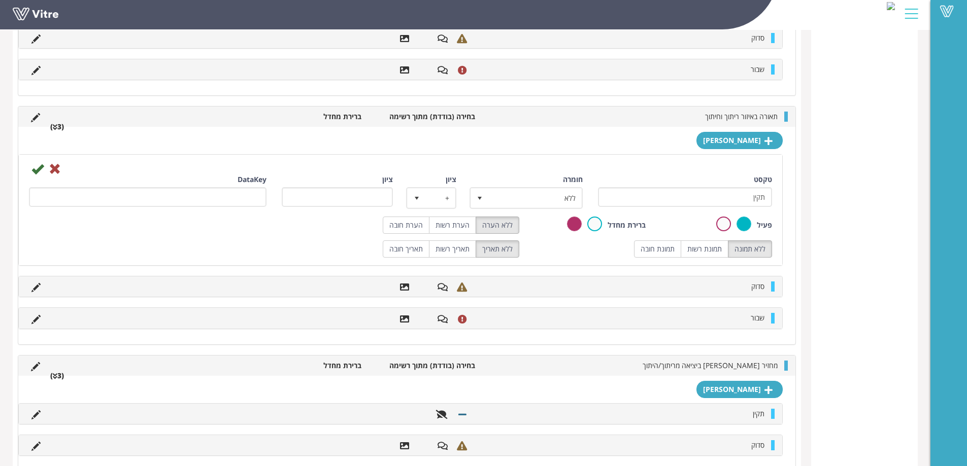
scroll to position [702, 0]
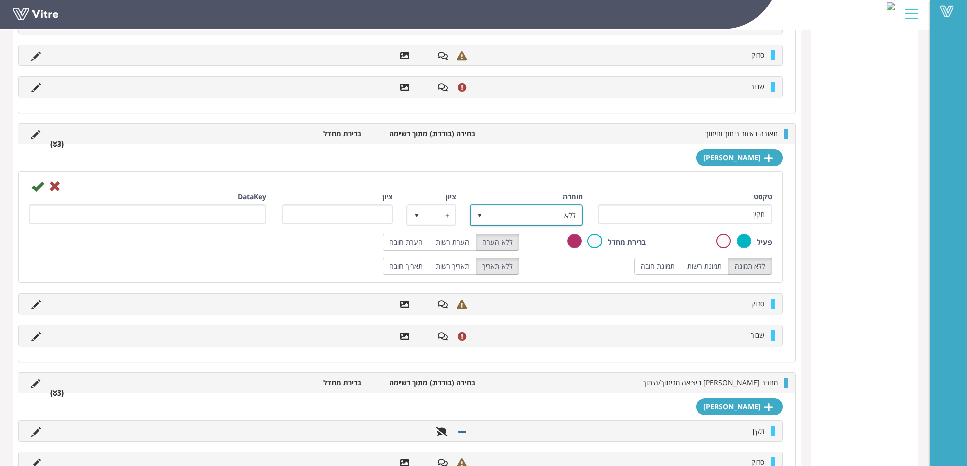
click at [550, 218] on span "ללא" at bounding box center [535, 215] width 93 height 18
click at [553, 236] on li "חיובי" at bounding box center [517, 234] width 110 height 17
type input "1"
click at [37, 182] on icon at bounding box center [37, 186] width 12 height 12
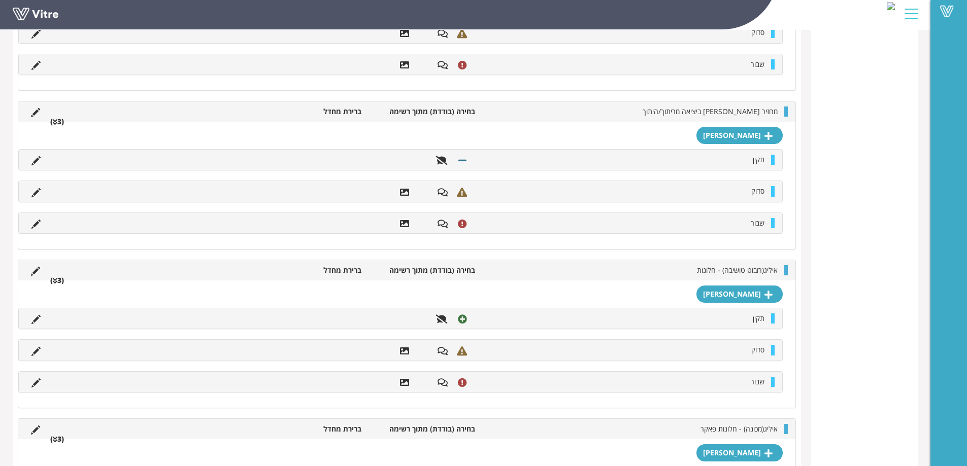
scroll to position [914, 0]
click at [32, 154] on li "עריכת [PERSON_NAME]" at bounding box center [35, 159] width 19 height 10
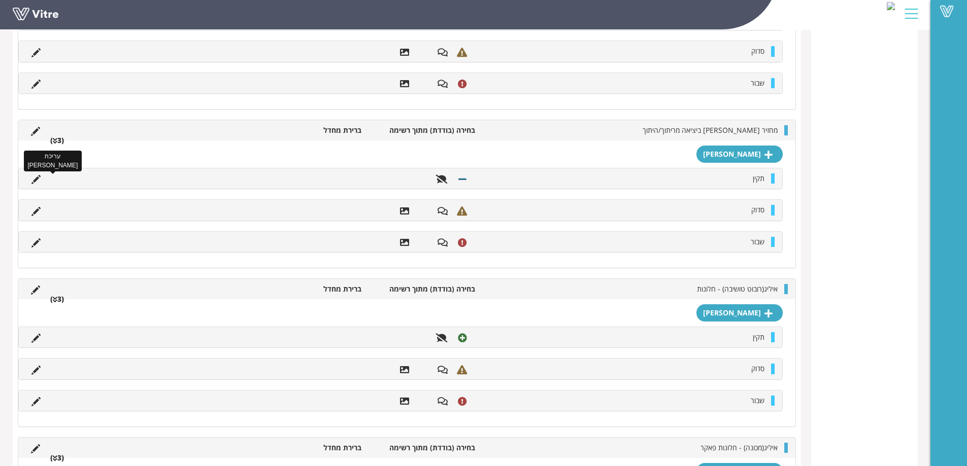
click at [33, 178] on icon at bounding box center [35, 179] width 9 height 9
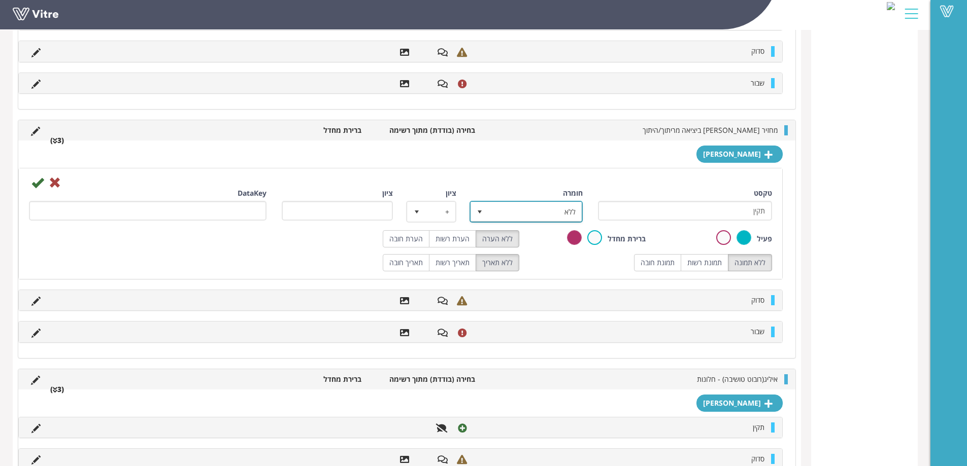
click at [539, 206] on span "ללא" at bounding box center [535, 212] width 93 height 18
click at [559, 231] on li "חיובי" at bounding box center [517, 231] width 110 height 17
type input "1"
click at [37, 180] on icon at bounding box center [37, 183] width 12 height 12
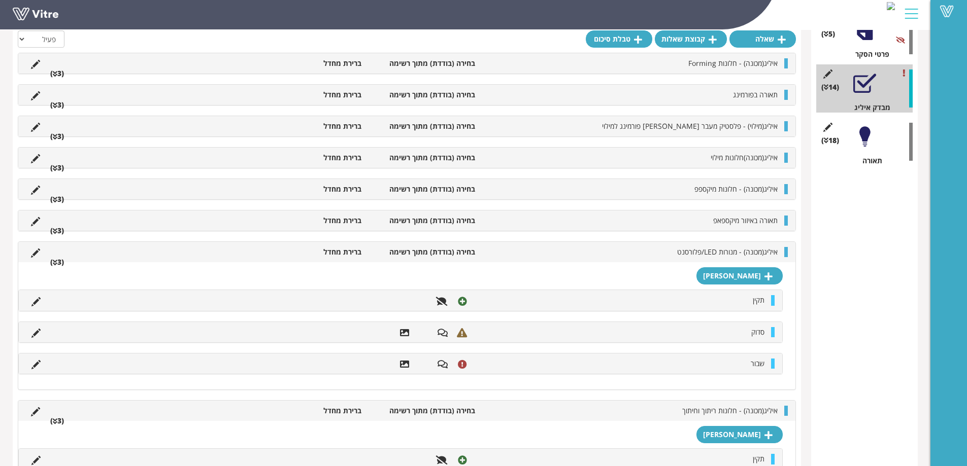
scroll to position [152, 0]
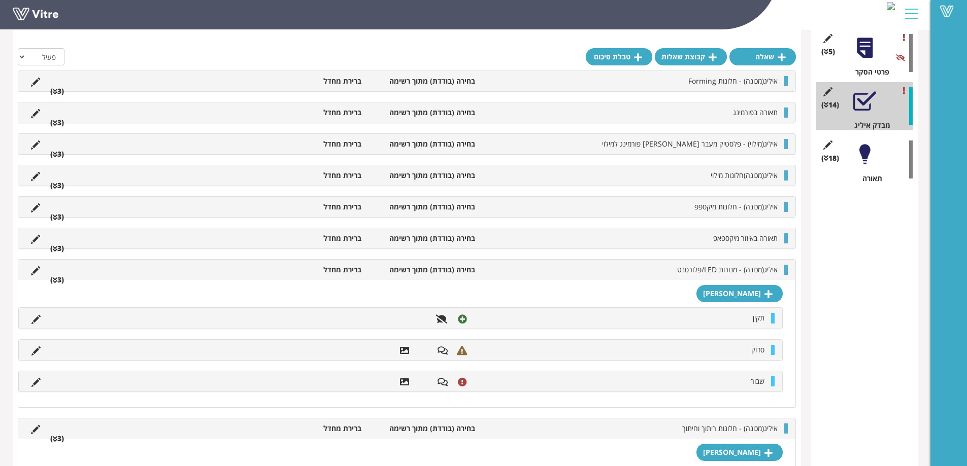
click at [57, 277] on icon at bounding box center [55, 280] width 5 height 7
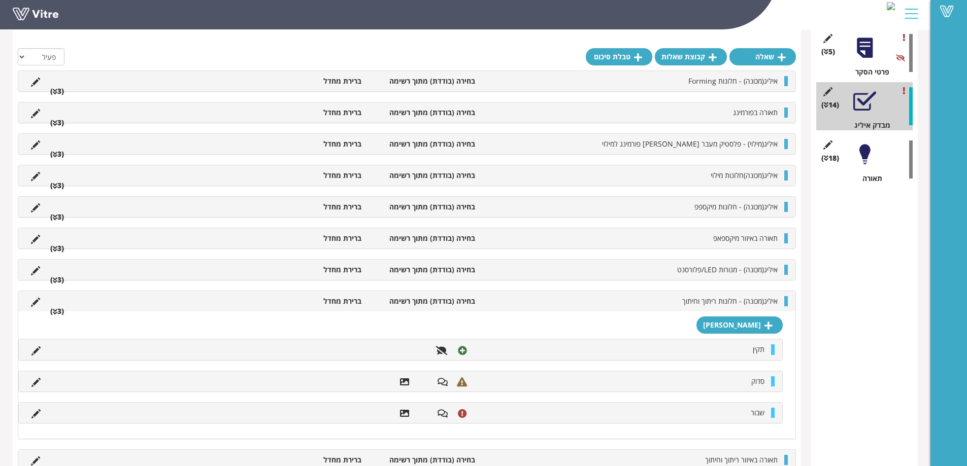
click at [57, 315] on icon at bounding box center [55, 312] width 5 height 7
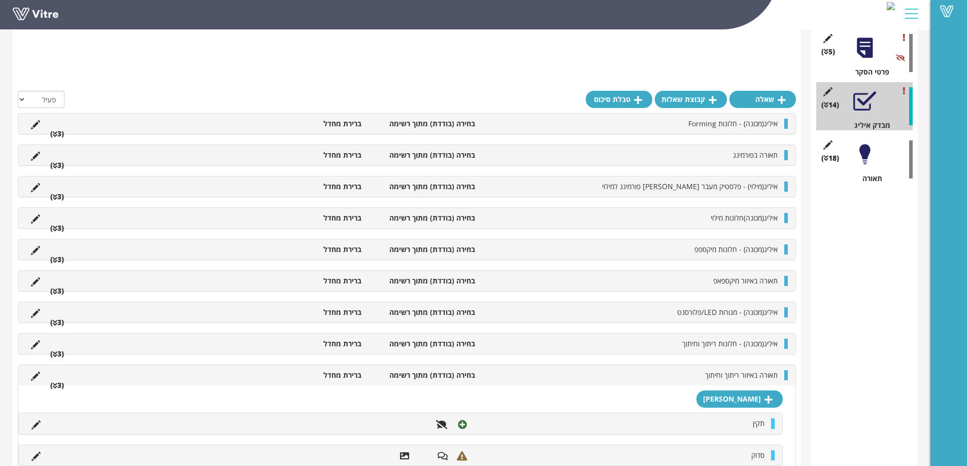
scroll to position [254, 0]
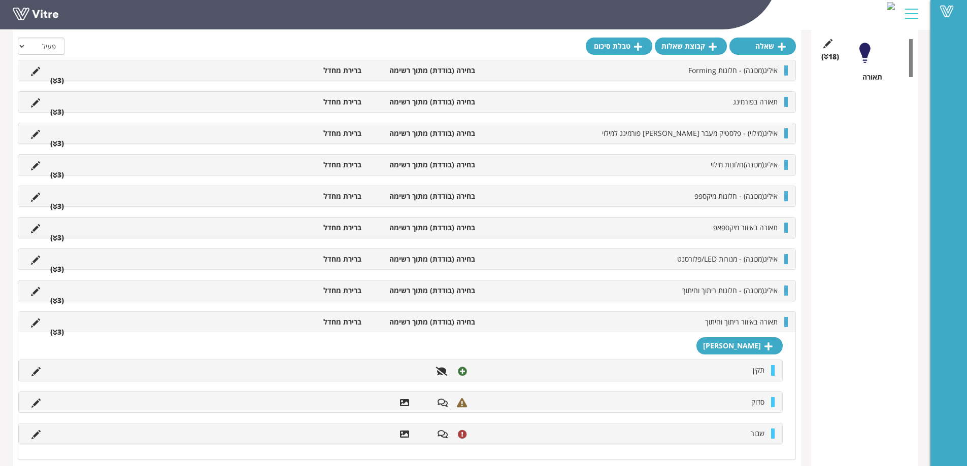
click at [52, 329] on li "(3 )" at bounding box center [57, 332] width 24 height 10
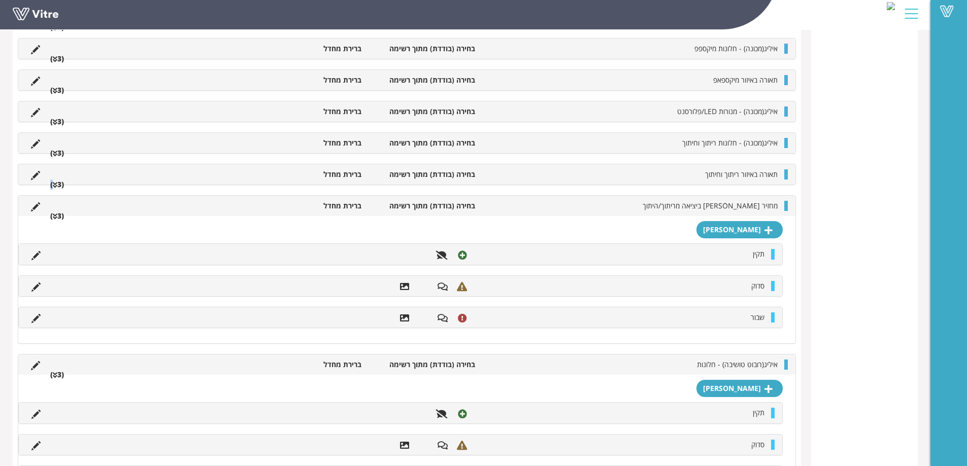
scroll to position [406, 0]
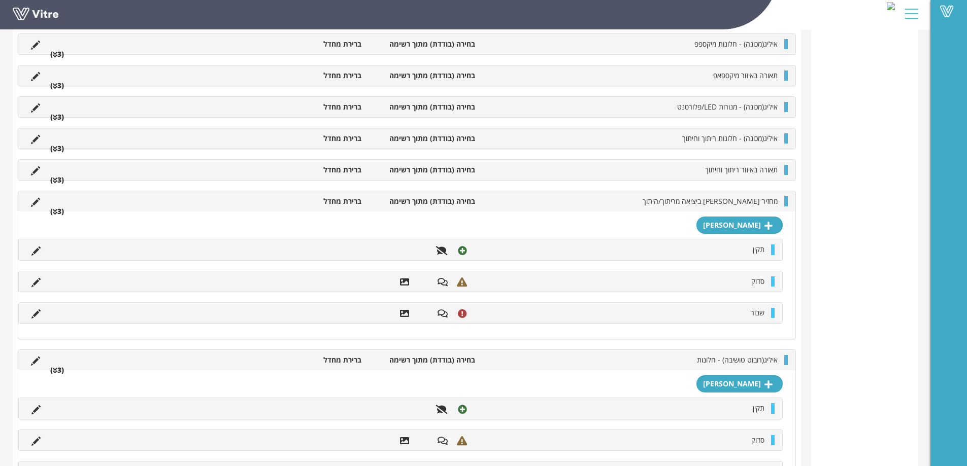
click at [55, 212] on icon at bounding box center [55, 212] width 5 height 7
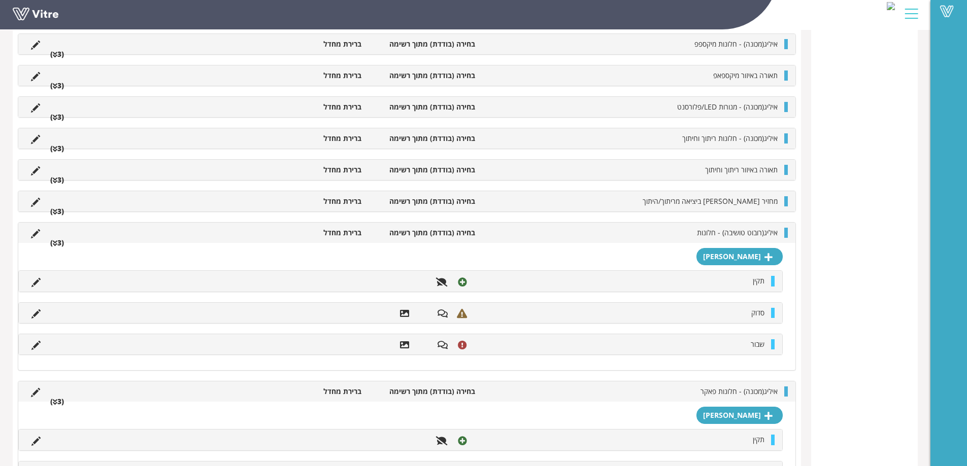
click at [57, 245] on icon at bounding box center [55, 243] width 5 height 7
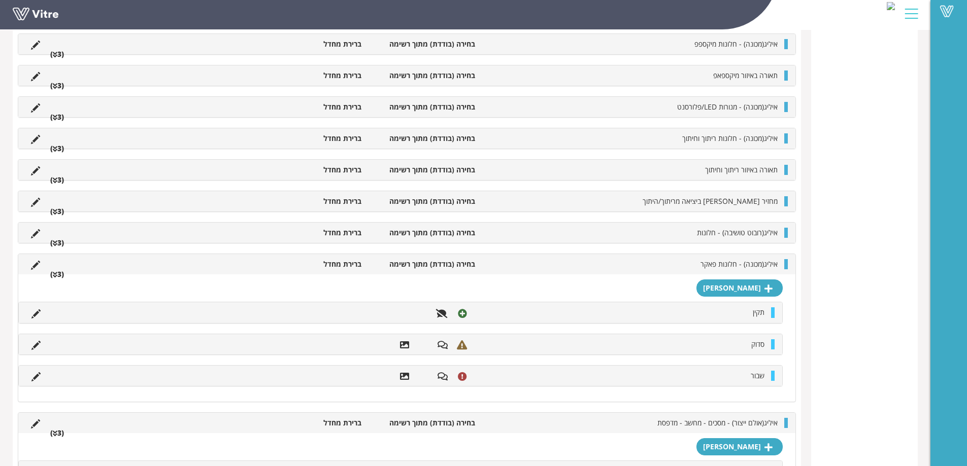
scroll to position [457, 0]
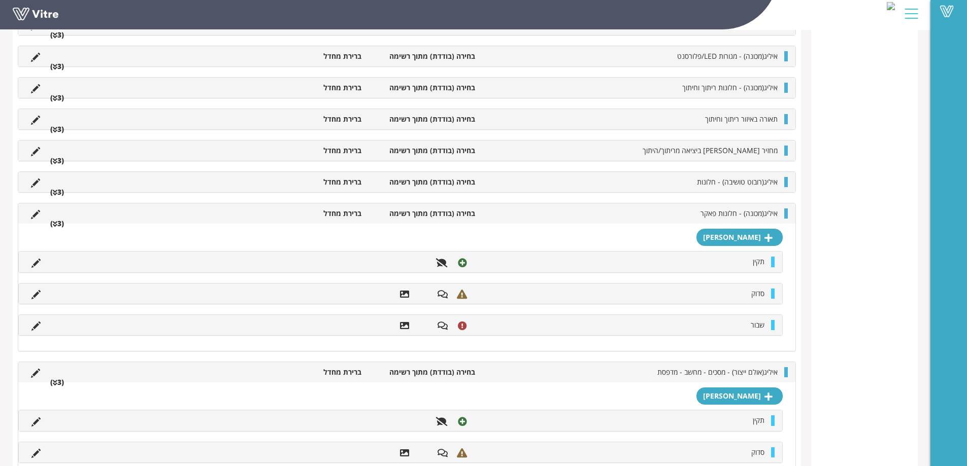
click at [51, 224] on li "(3 )" at bounding box center [57, 224] width 24 height 10
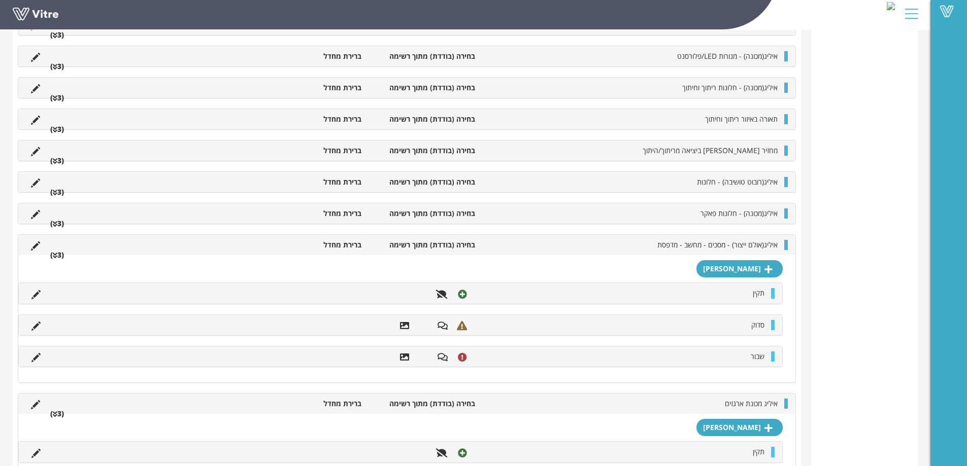
click at [50, 413] on li "(3 )" at bounding box center [57, 414] width 24 height 10
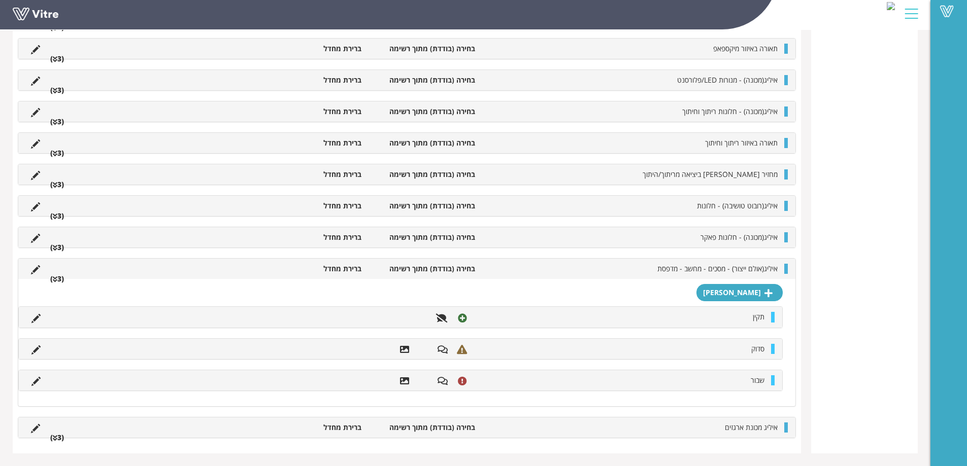
click at [60, 280] on li "(3 )" at bounding box center [57, 279] width 24 height 10
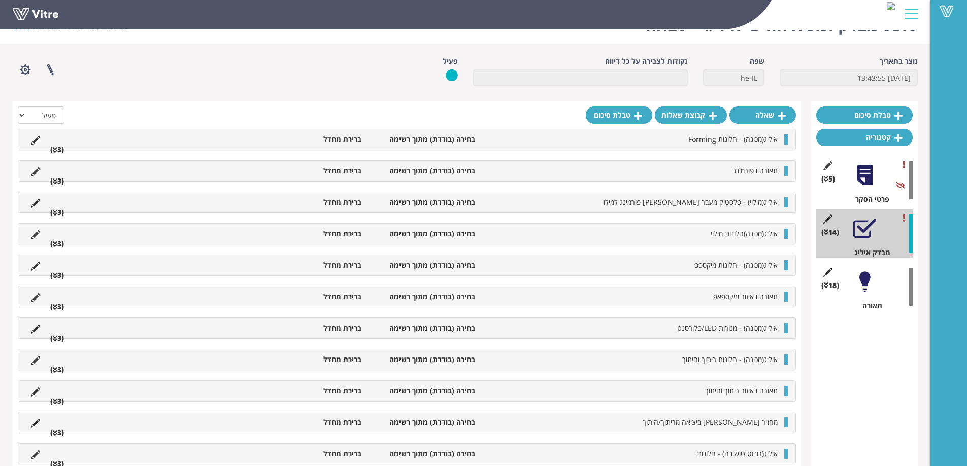
scroll to position [0, 0]
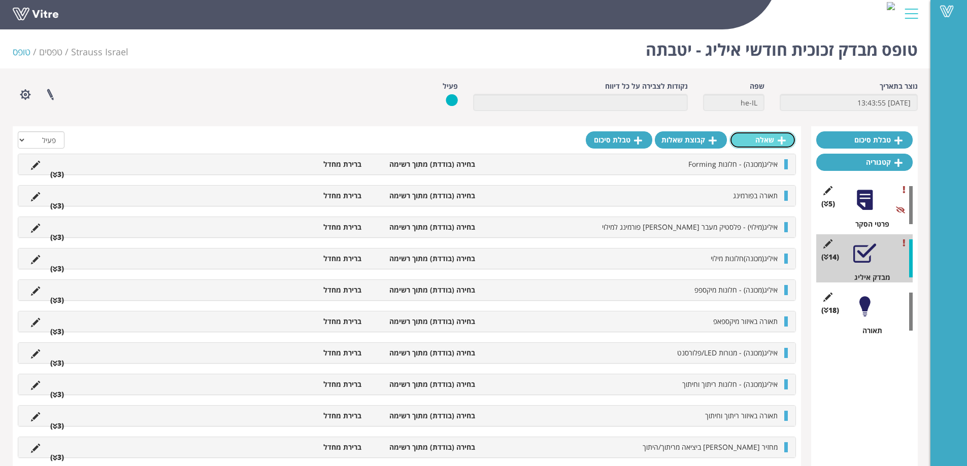
click at [763, 137] on link "שאלה" at bounding box center [762, 139] width 66 height 17
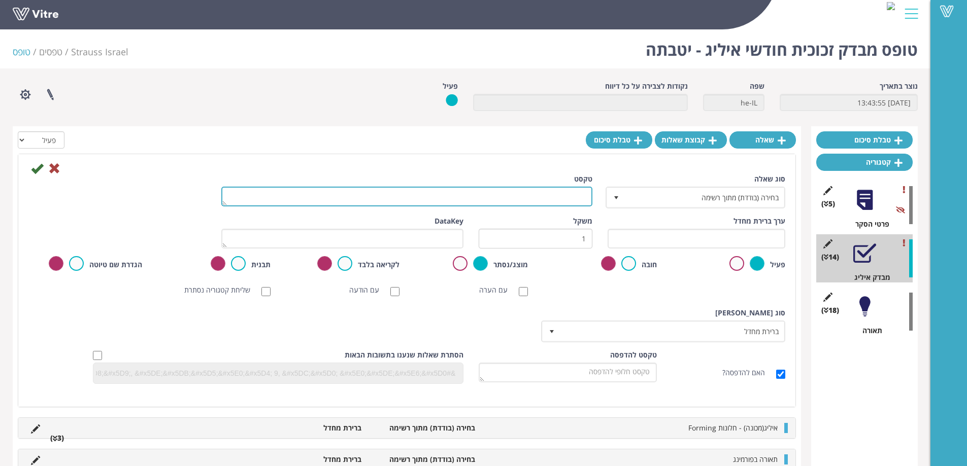
click at [557, 202] on textarea "טקסט" at bounding box center [406, 197] width 371 height 20
paste textarea "2. מיגון ראש מילוי"
click at [570, 194] on textarea "2. מיגון ראש מילוי" at bounding box center [406, 197] width 371 height 20
type textarea "מיגון ראש מילוי"
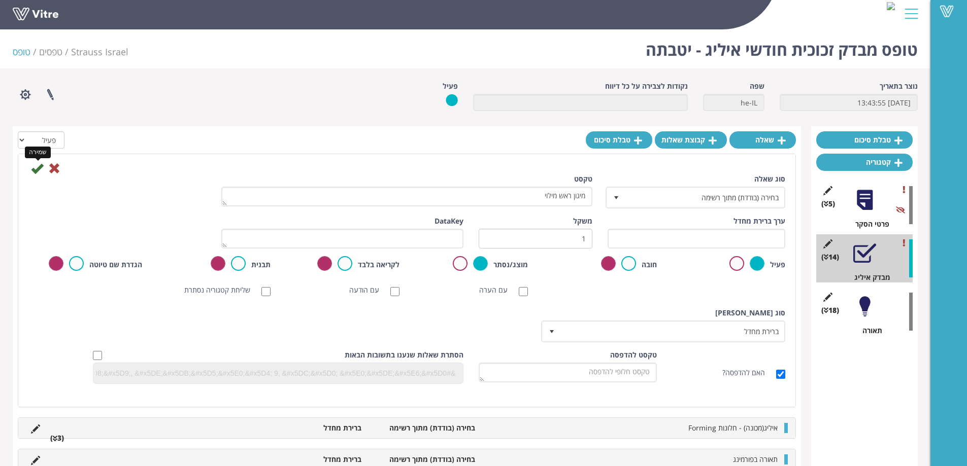
click at [35, 169] on icon at bounding box center [37, 168] width 12 height 12
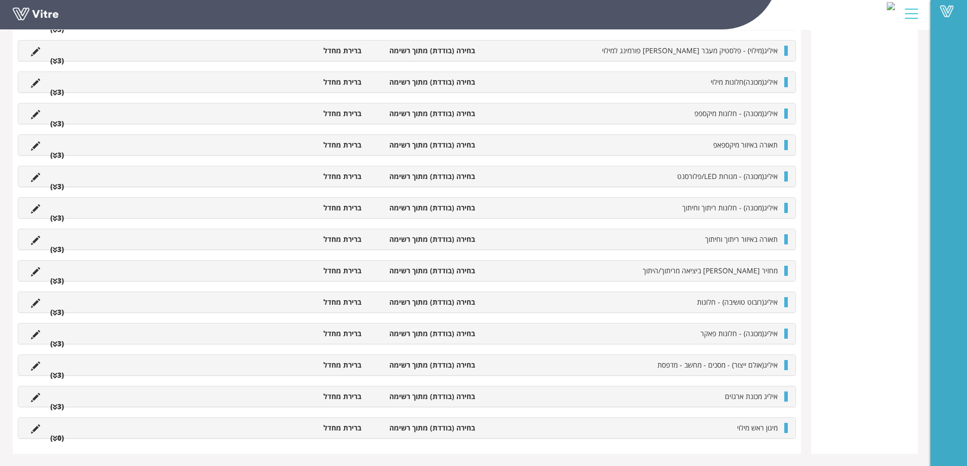
scroll to position [331, 0]
click at [59, 438] on li "(0 )" at bounding box center [57, 438] width 24 height 10
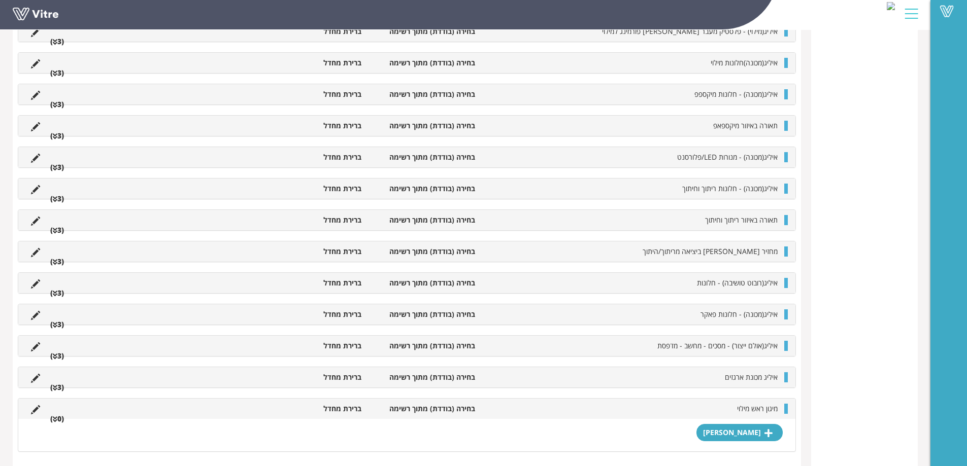
scroll to position [363, 0]
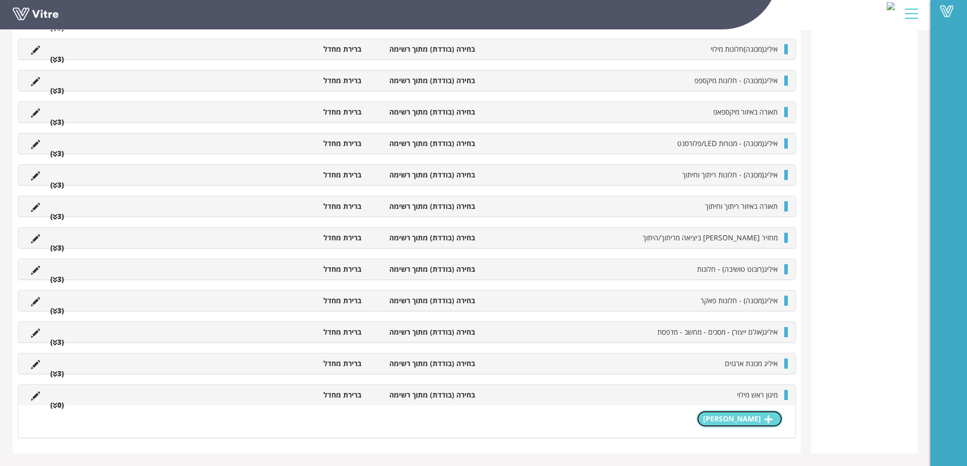
click at [759, 416] on link "[PERSON_NAME]" at bounding box center [739, 419] width 86 height 17
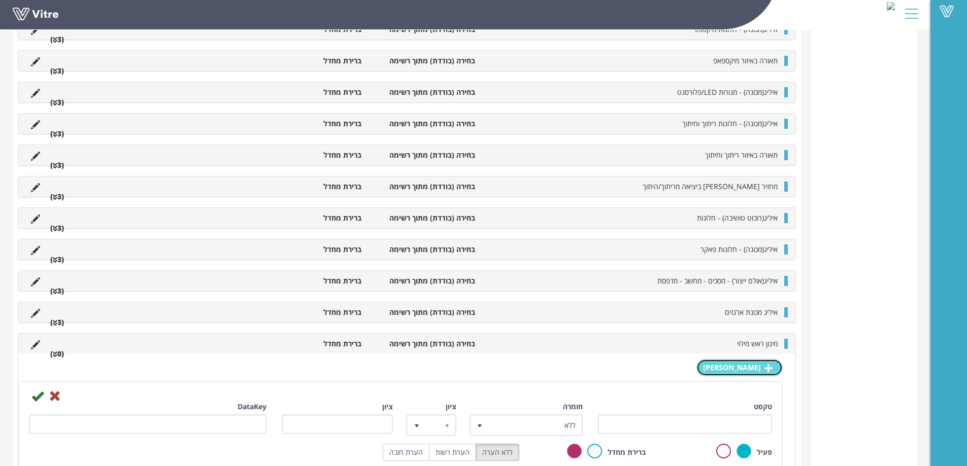
scroll to position [475, 0]
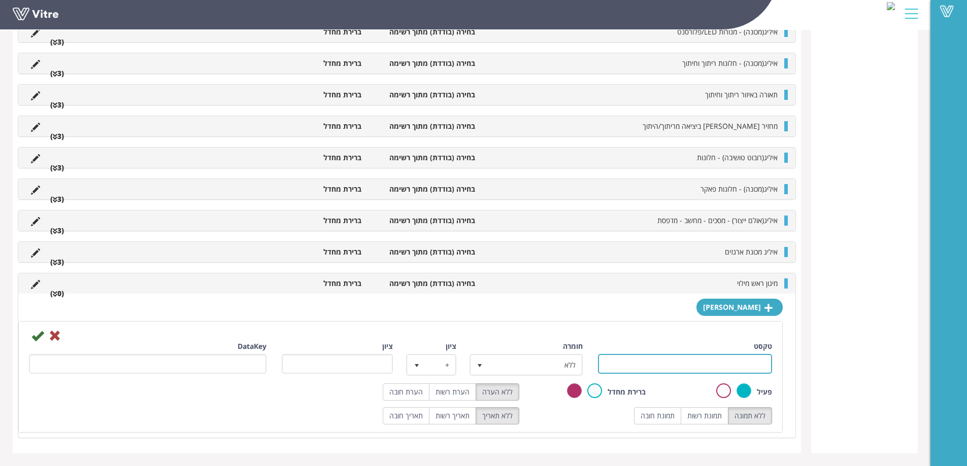
click at [738, 359] on input "טקסט" at bounding box center [685, 364] width 175 height 20
type input "תקין"
click at [555, 367] on span "ללא" at bounding box center [535, 365] width 93 height 18
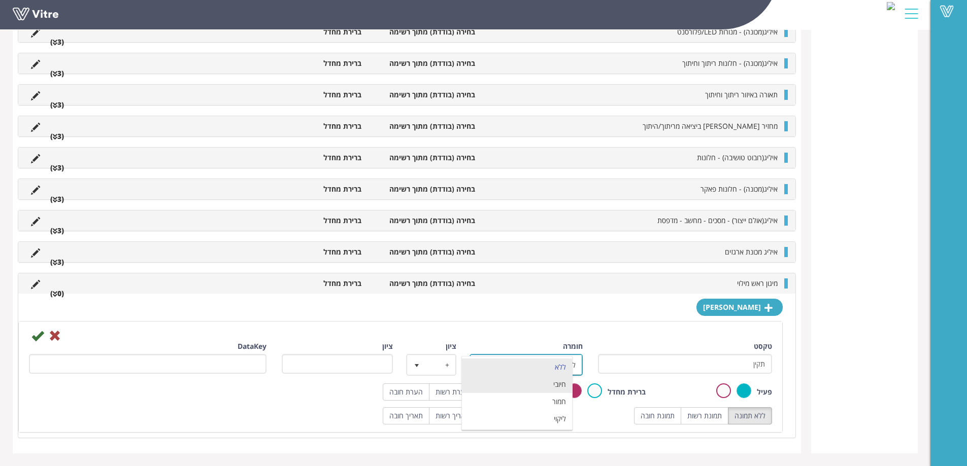
click at [550, 389] on li "חיובי" at bounding box center [517, 384] width 110 height 17
type input "1"
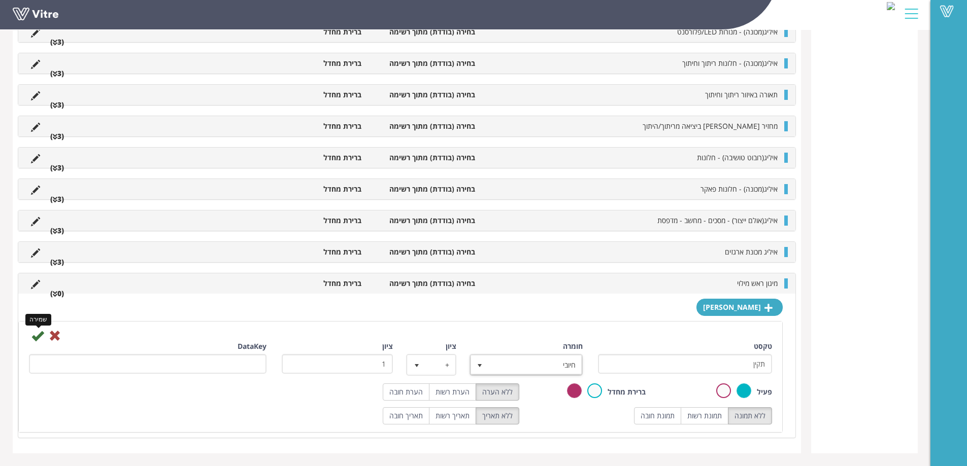
click at [39, 335] on icon at bounding box center [37, 336] width 12 height 12
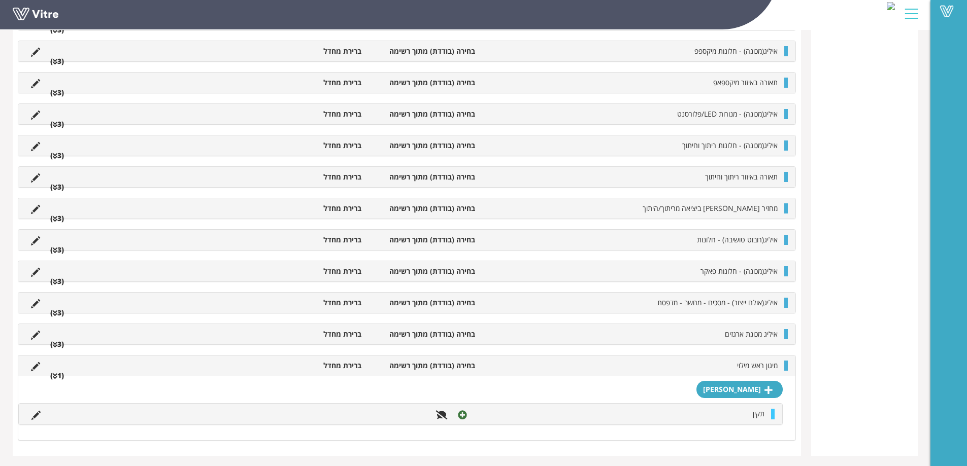
scroll to position [401, 0]
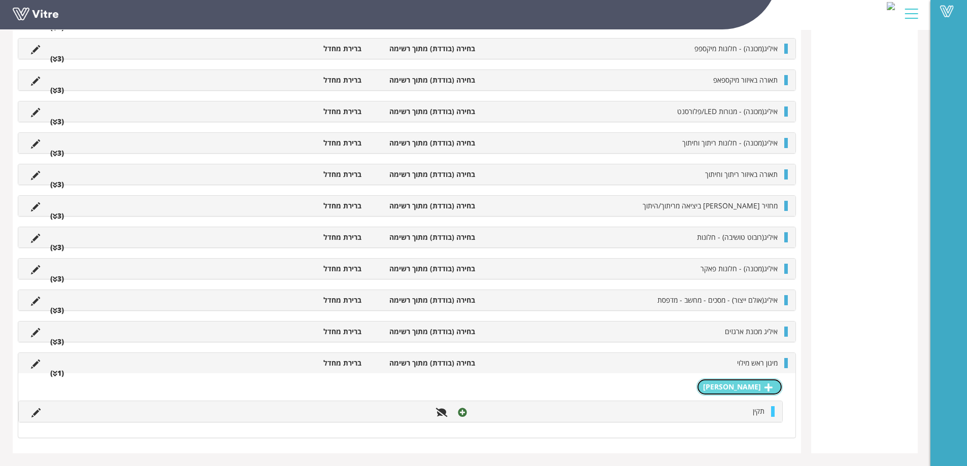
click at [756, 383] on link "[PERSON_NAME]" at bounding box center [739, 387] width 86 height 17
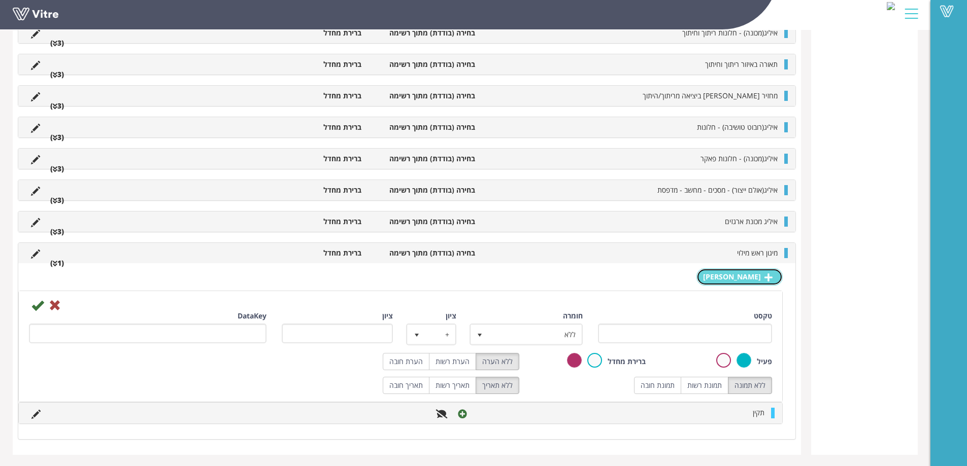
scroll to position [513, 0]
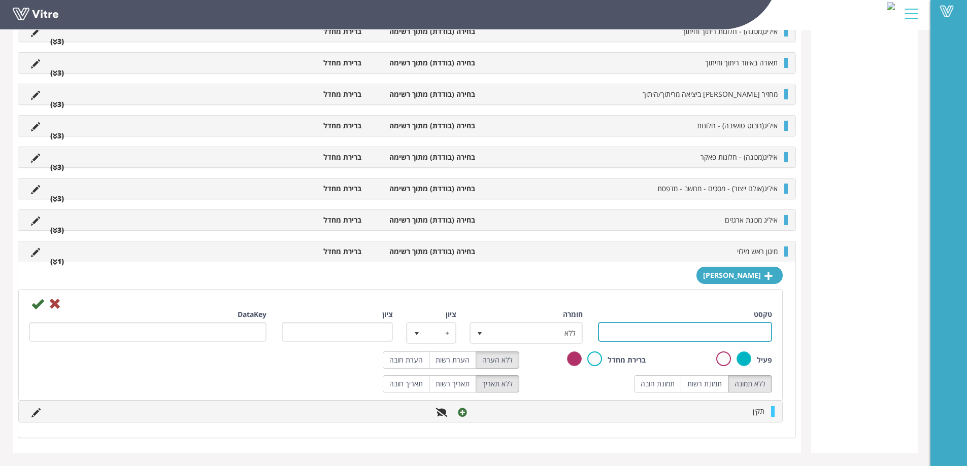
click at [747, 332] on input "טקסט" at bounding box center [685, 332] width 175 height 20
type input "שבור"
drag, startPoint x: 662, startPoint y: 329, endPoint x: 792, endPoint y: 333, distance: 130.0
click at [792, 333] on div "[PERSON_NAME] [GEOGRAPHIC_DATA] שבור חומרה ללא 0 ציון + 1 ציון DataKey פעיל ברי…" at bounding box center [406, 350] width 777 height 176
click at [741, 329] on input "טקסט" at bounding box center [685, 332] width 175 height 20
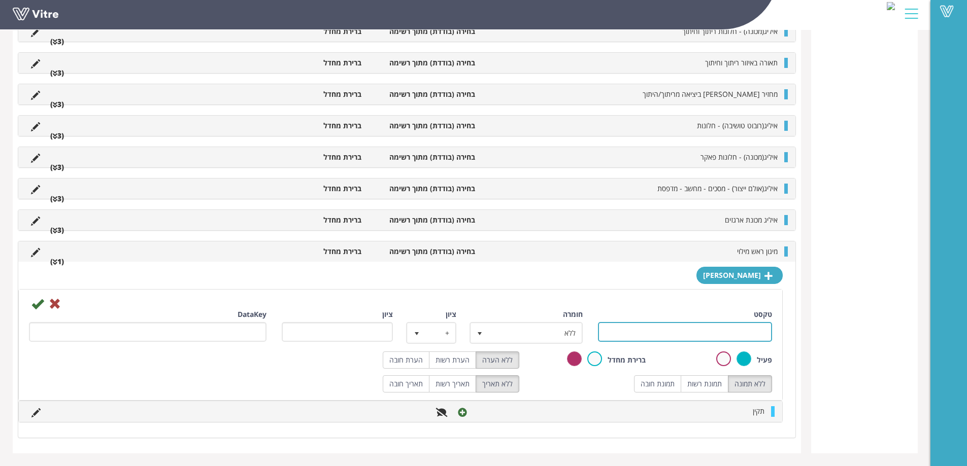
type input "סדוק"
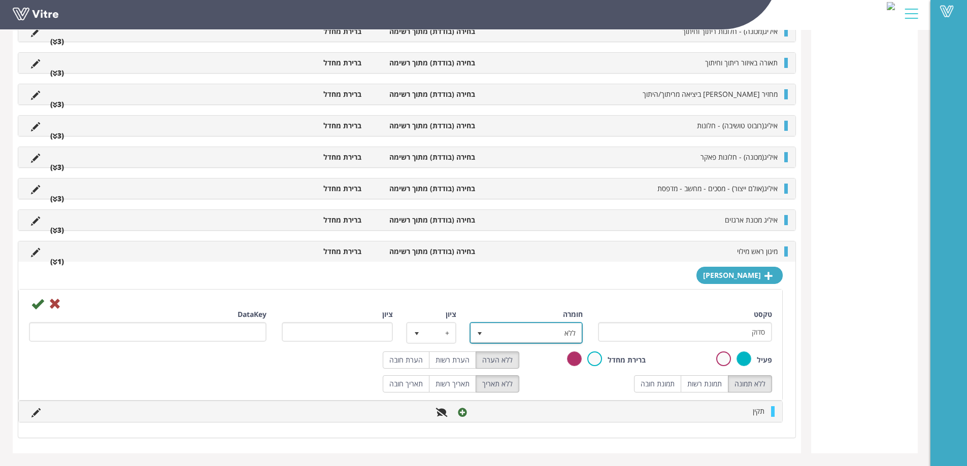
click at [567, 331] on span "ללא" at bounding box center [535, 333] width 93 height 18
click at [549, 385] on li "ליקוי" at bounding box center [517, 387] width 110 height 17
type input "1"
radio input "true"
click at [676, 383] on label "תמונת חובה" at bounding box center [657, 384] width 47 height 17
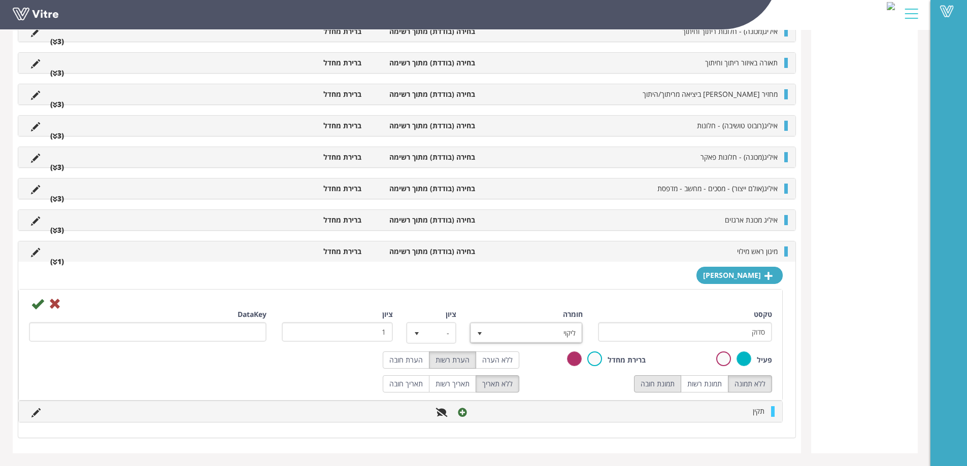
radio input "true"
click at [42, 304] on icon at bounding box center [37, 304] width 12 height 12
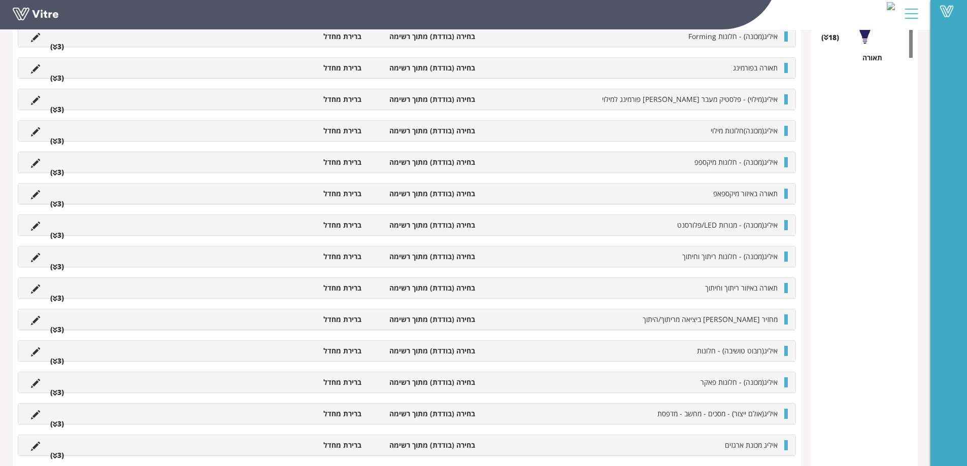
scroll to position [418, 0]
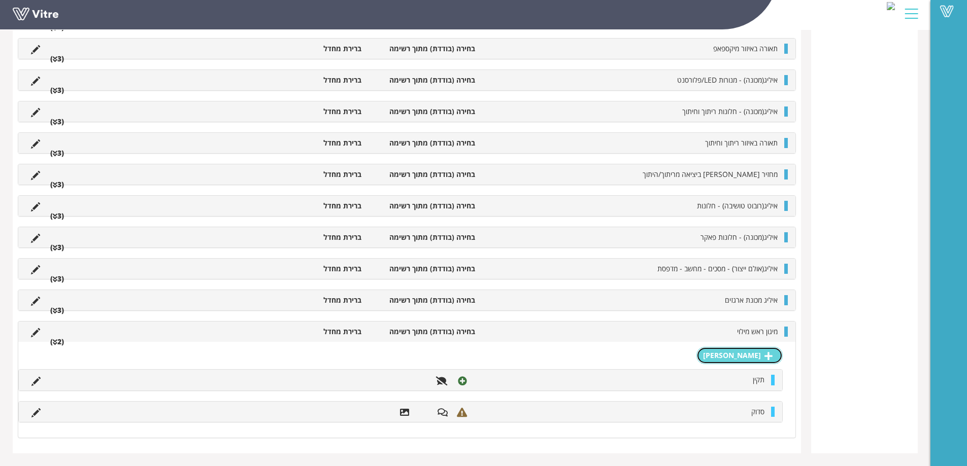
click at [750, 354] on link "[PERSON_NAME]" at bounding box center [739, 355] width 86 height 17
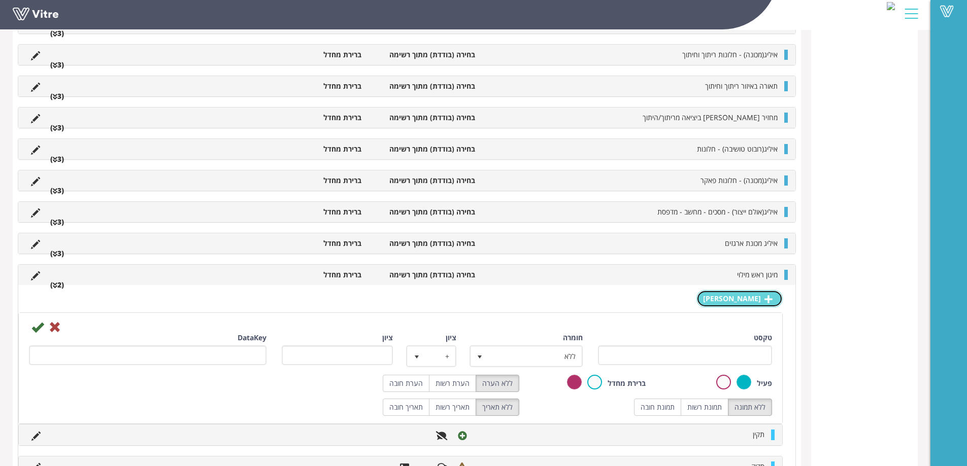
scroll to position [530, 0]
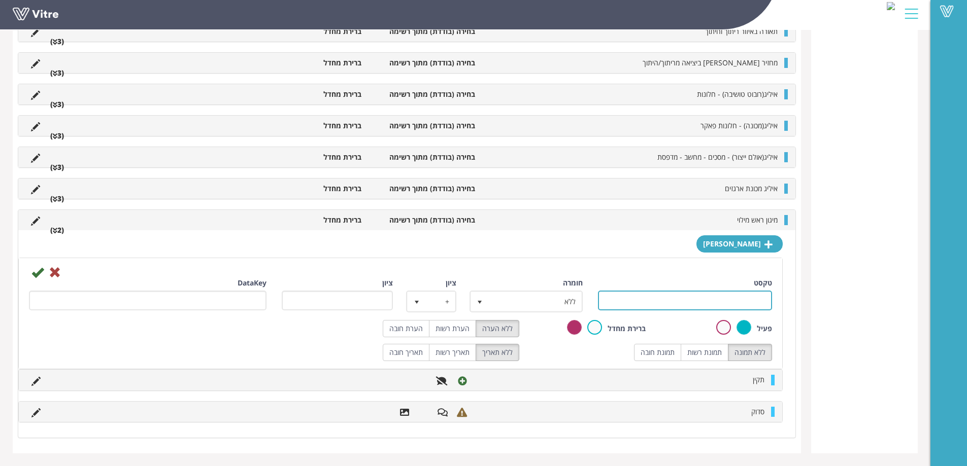
click at [730, 302] on input "טקסט" at bounding box center [685, 301] width 175 height 20
type input "שבור"
click at [543, 305] on span "ללא" at bounding box center [535, 301] width 93 height 18
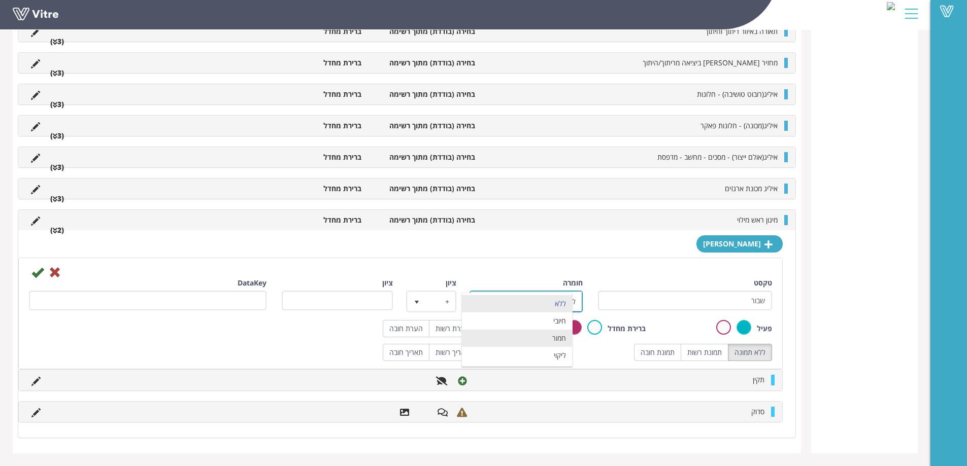
click at [539, 342] on li "חמור" at bounding box center [517, 338] width 110 height 17
type input "3"
radio input "true"
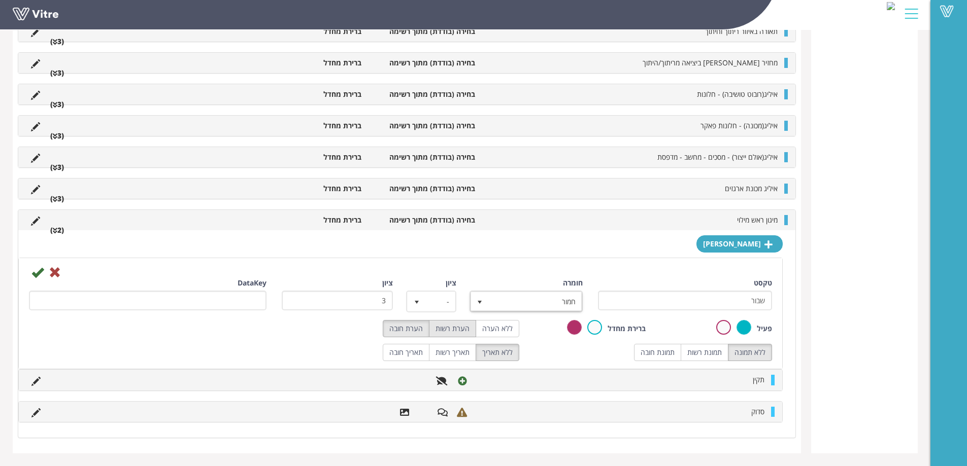
click at [450, 329] on label "הערת רשות" at bounding box center [452, 328] width 47 height 17
radio input "true"
click at [664, 351] on label "תמונת חובה" at bounding box center [657, 352] width 47 height 17
radio input "true"
click at [31, 272] on icon at bounding box center [37, 272] width 12 height 12
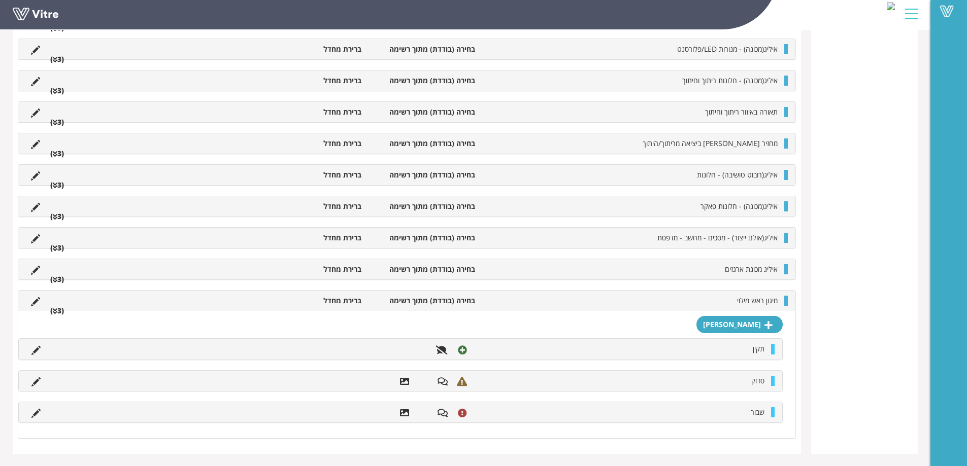
scroll to position [434, 0]
click at [57, 308] on li "(3 )" at bounding box center [57, 311] width 24 height 10
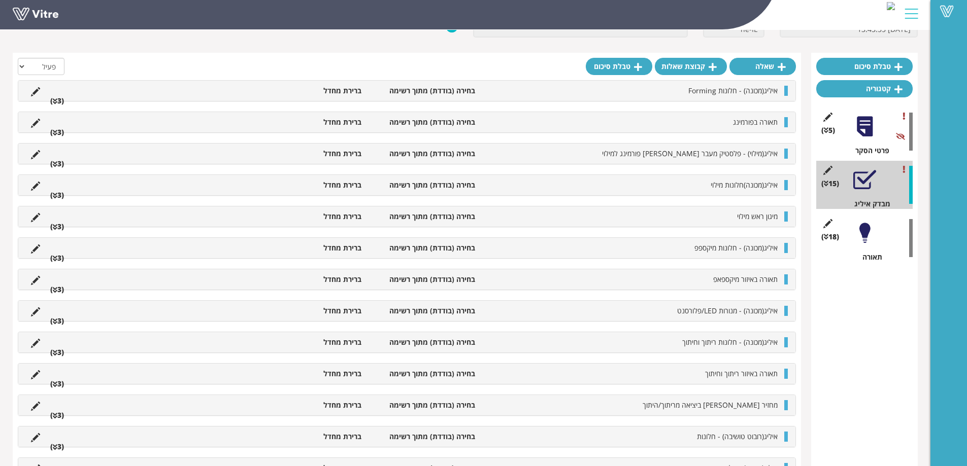
scroll to position [53, 0]
